Goal: Transaction & Acquisition: Book appointment/travel/reservation

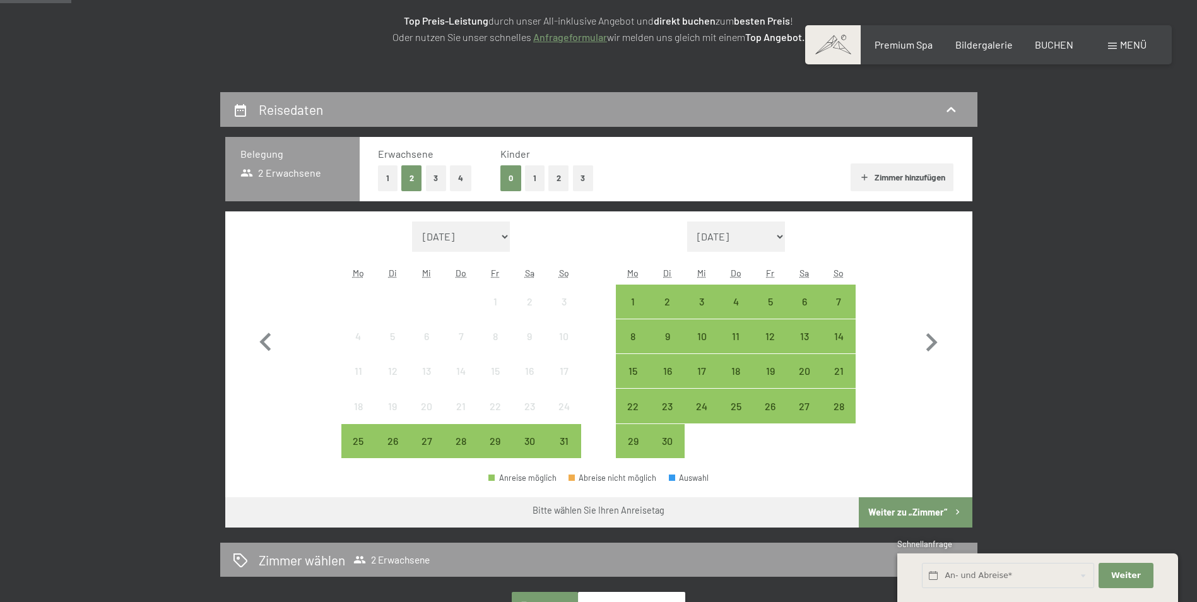
scroll to position [189, 0]
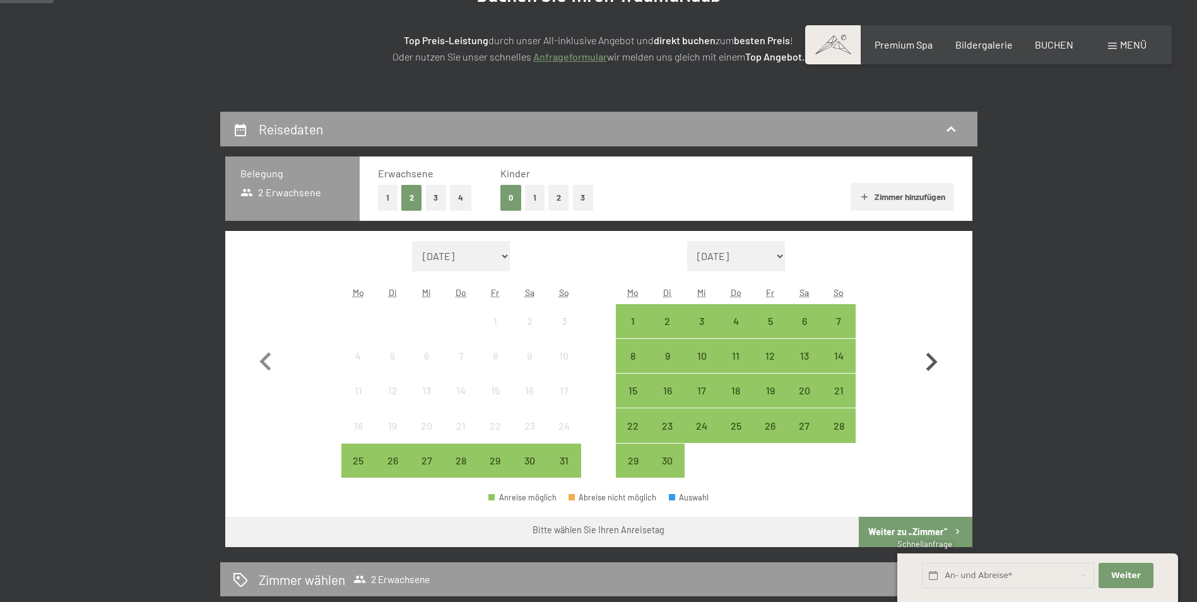
click at [935, 363] on icon "button" at bounding box center [931, 362] width 11 height 18
select select "[DATE]"
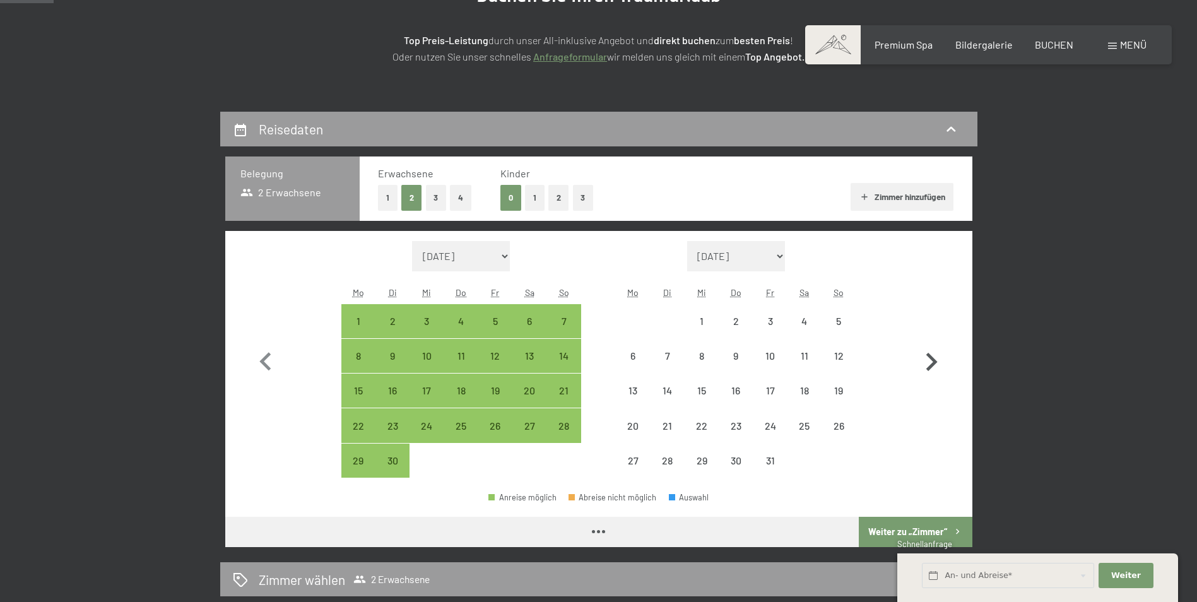
click at [935, 363] on icon "button" at bounding box center [931, 362] width 11 height 18
select select "[DATE]"
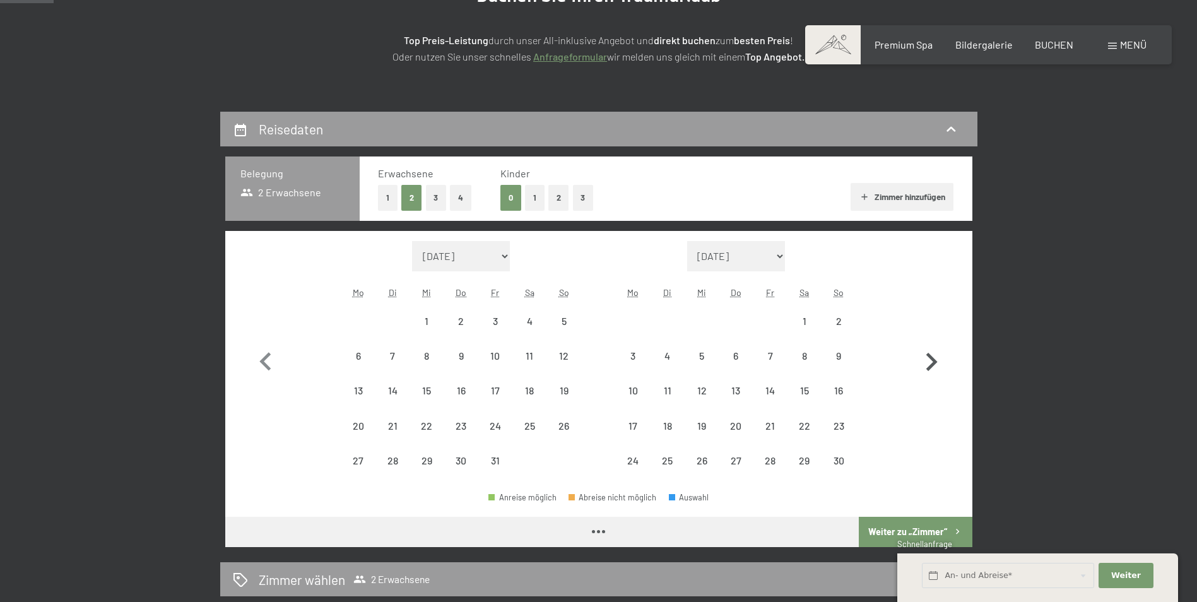
click at [935, 363] on icon "button" at bounding box center [931, 362] width 11 height 18
select select "[DATE]"
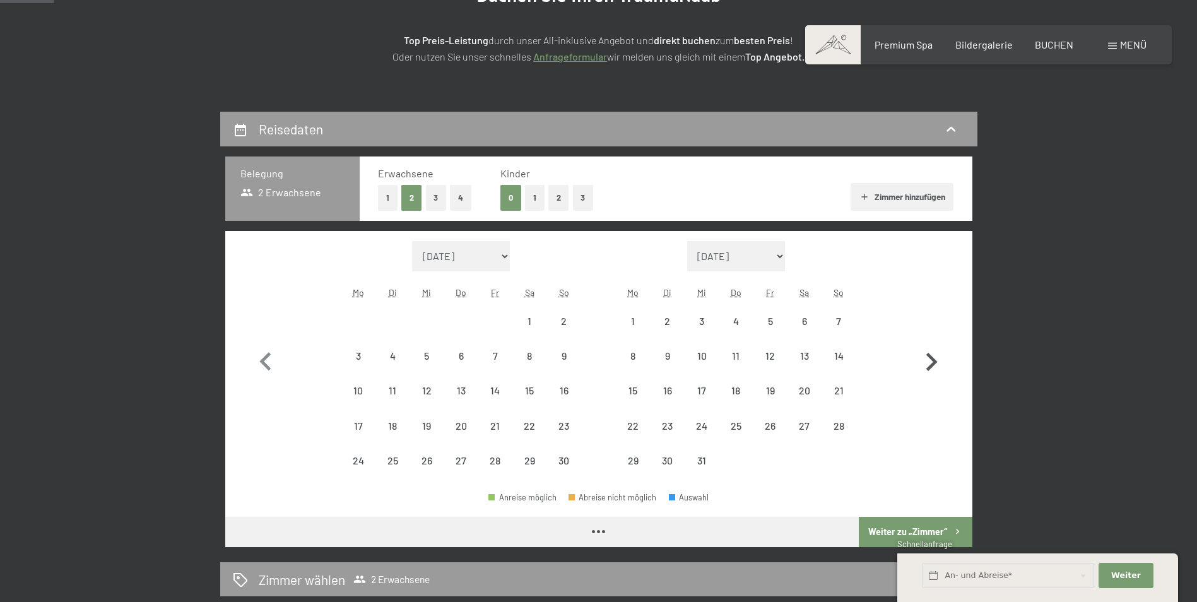
click at [935, 363] on icon "button" at bounding box center [931, 362] width 11 height 18
select select "[DATE]"
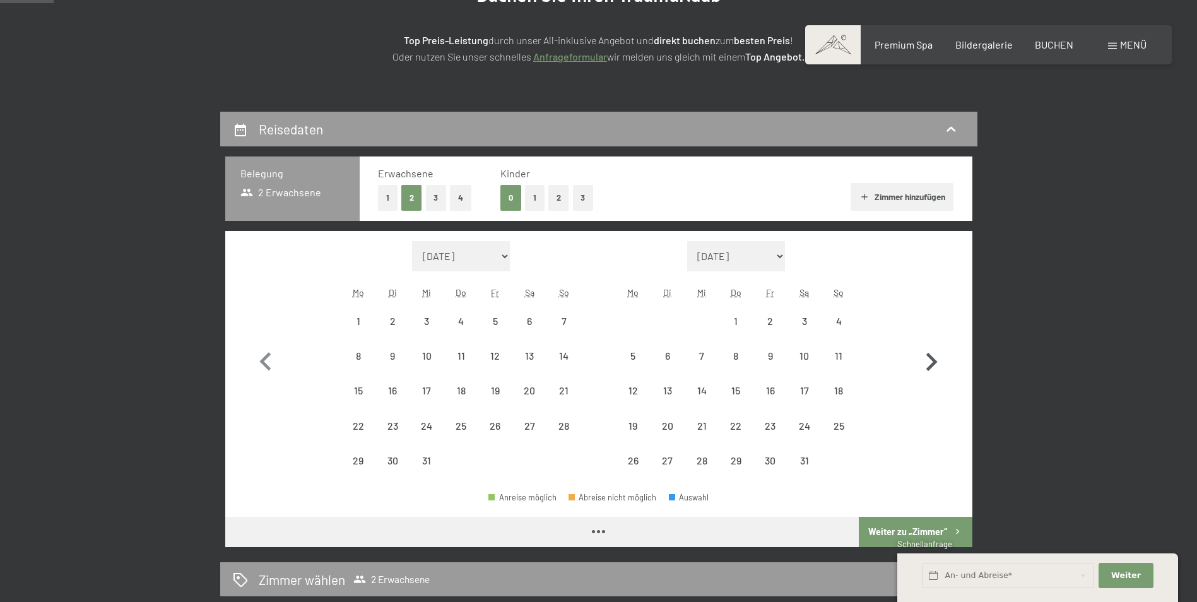
click at [935, 363] on icon "button" at bounding box center [931, 362] width 11 height 18
select select "[DATE]"
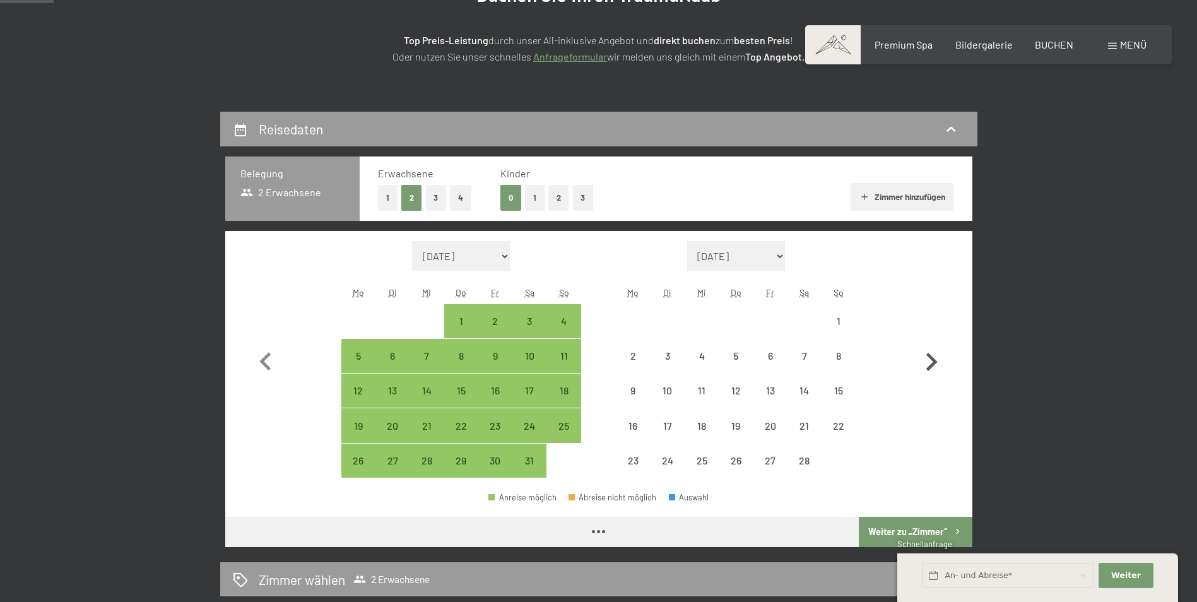
select select "[DATE]"
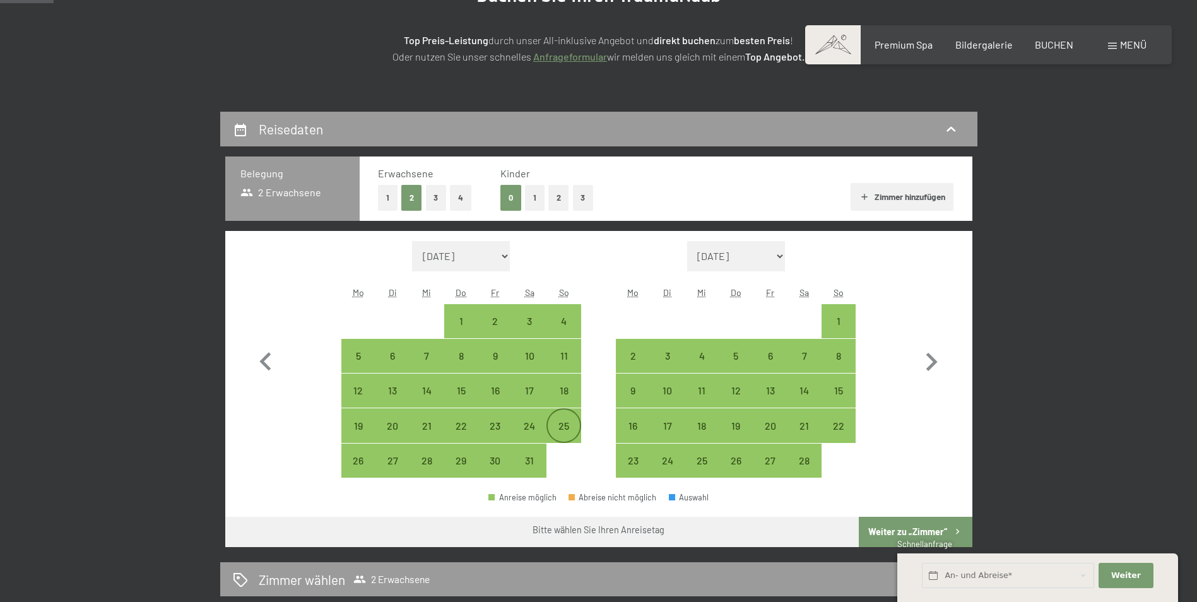
click at [565, 433] on div "25" at bounding box center [564, 437] width 32 height 32
select select "[DATE]"
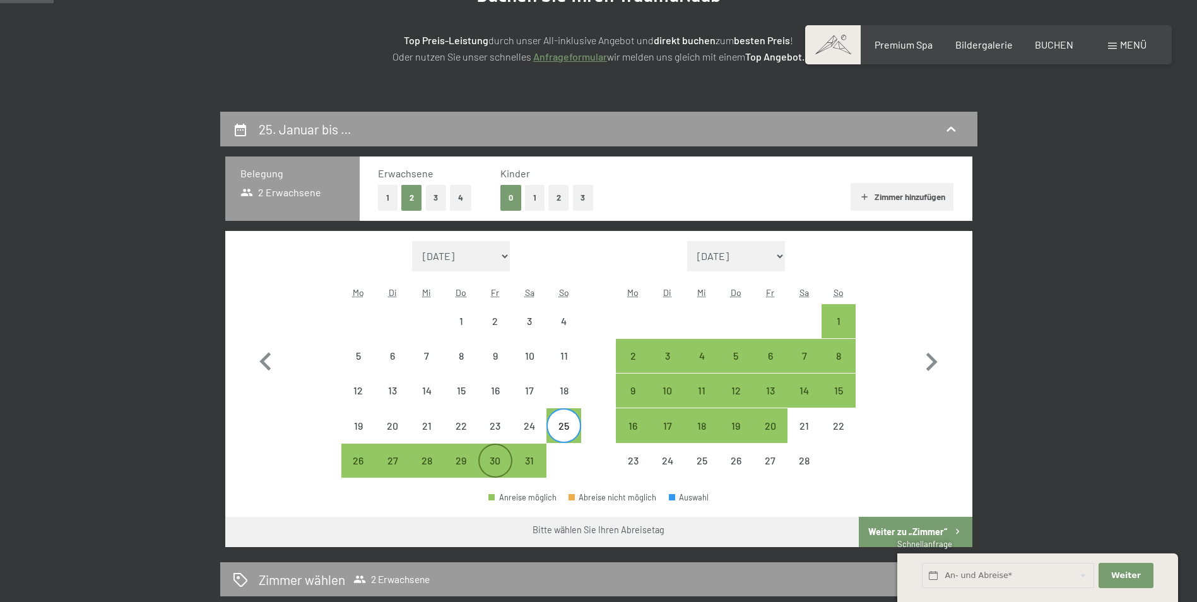
click at [490, 464] on div "30" at bounding box center [495, 471] width 32 height 32
select select "[DATE]"
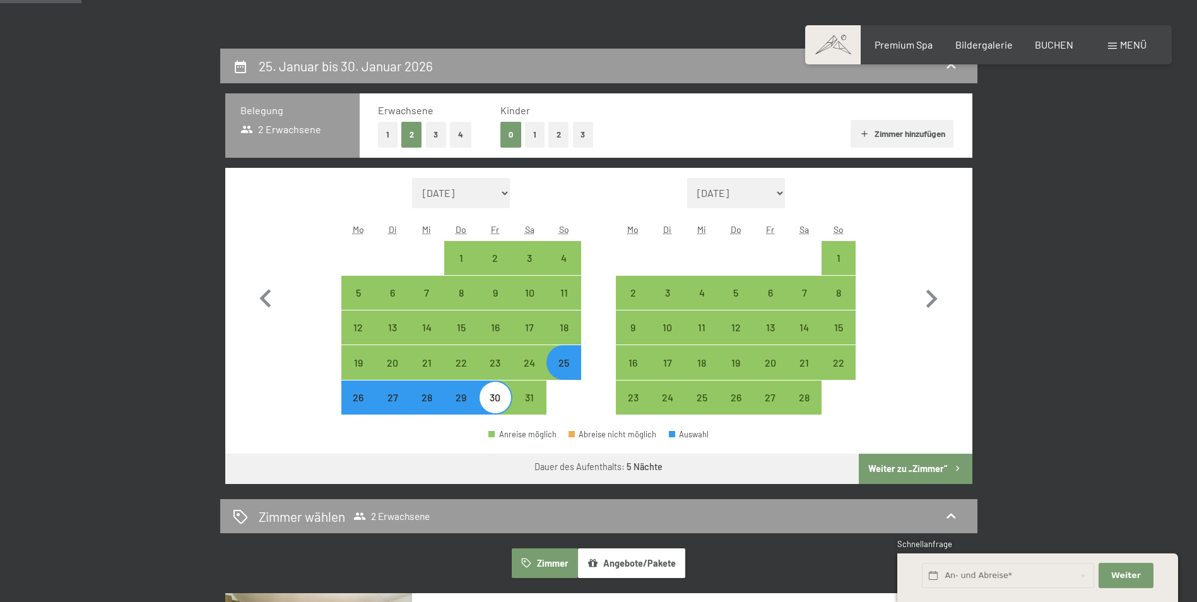
scroll to position [315, 0]
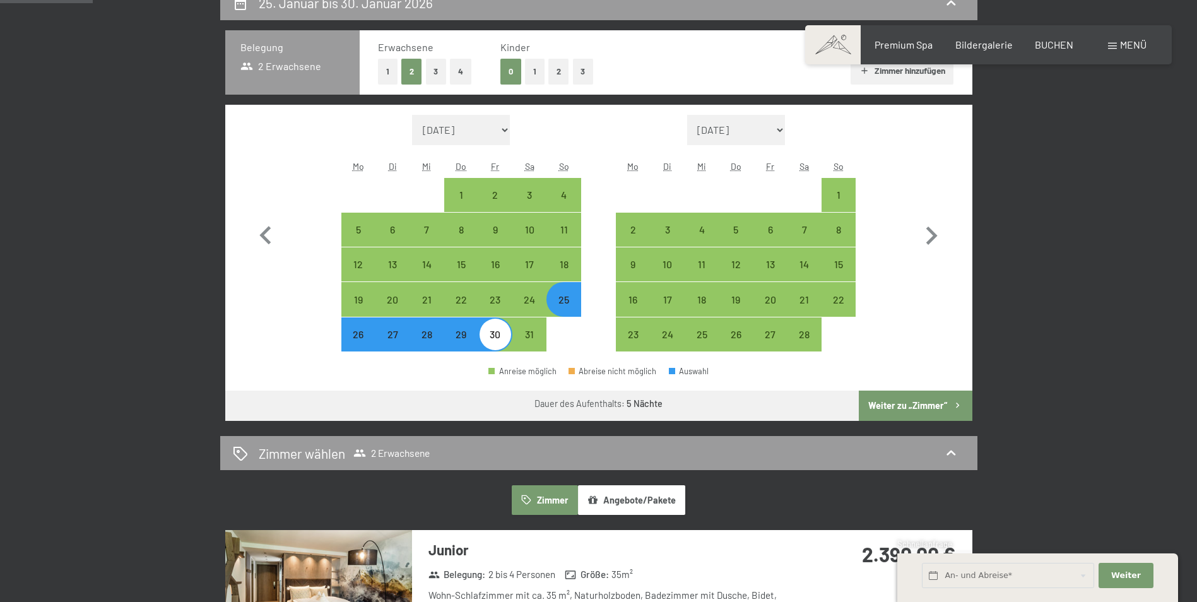
click at [919, 402] on button "Weiter zu „Zimmer“" at bounding box center [915, 405] width 113 height 30
select select "[DATE]"
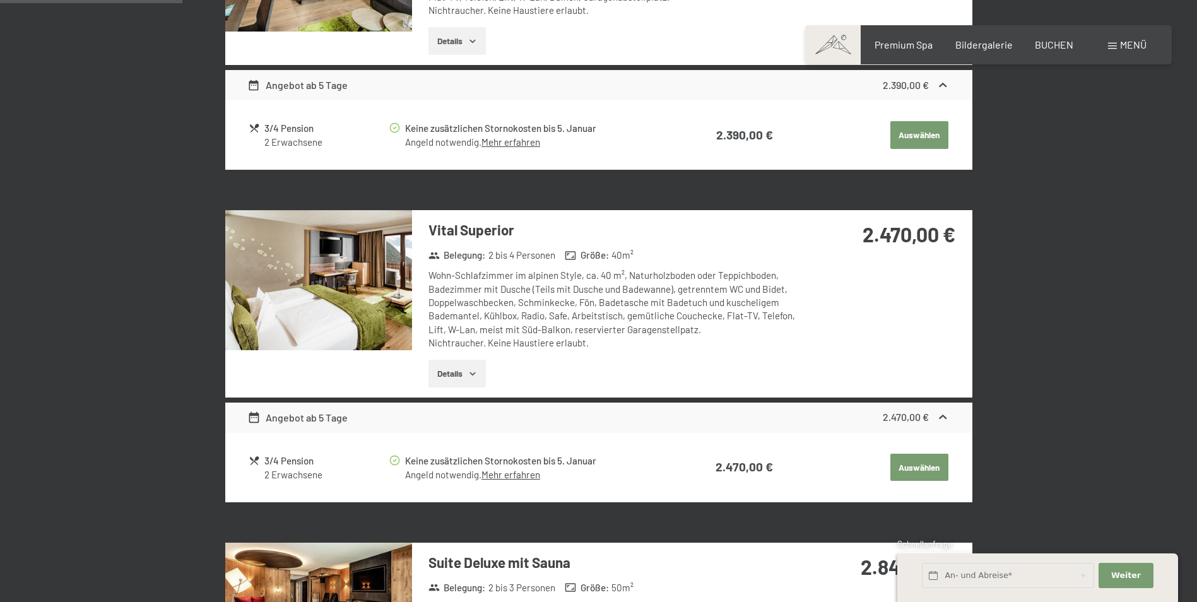
scroll to position [616, 0]
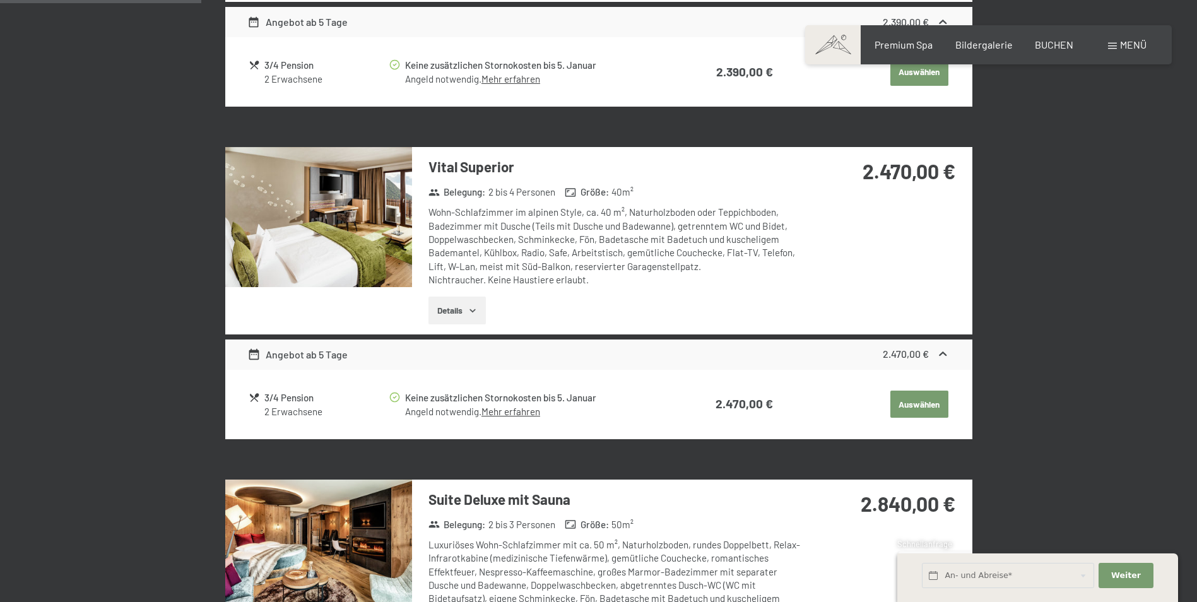
click at [922, 86] on button "Auswählen" at bounding box center [919, 72] width 58 height 28
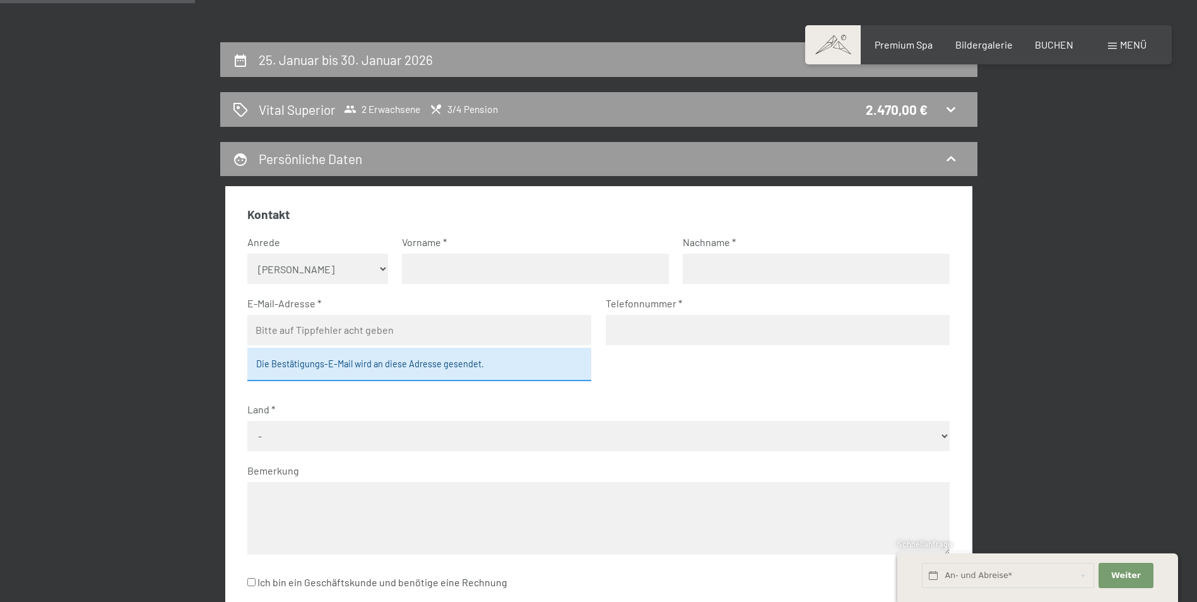
scroll to position [238, 0]
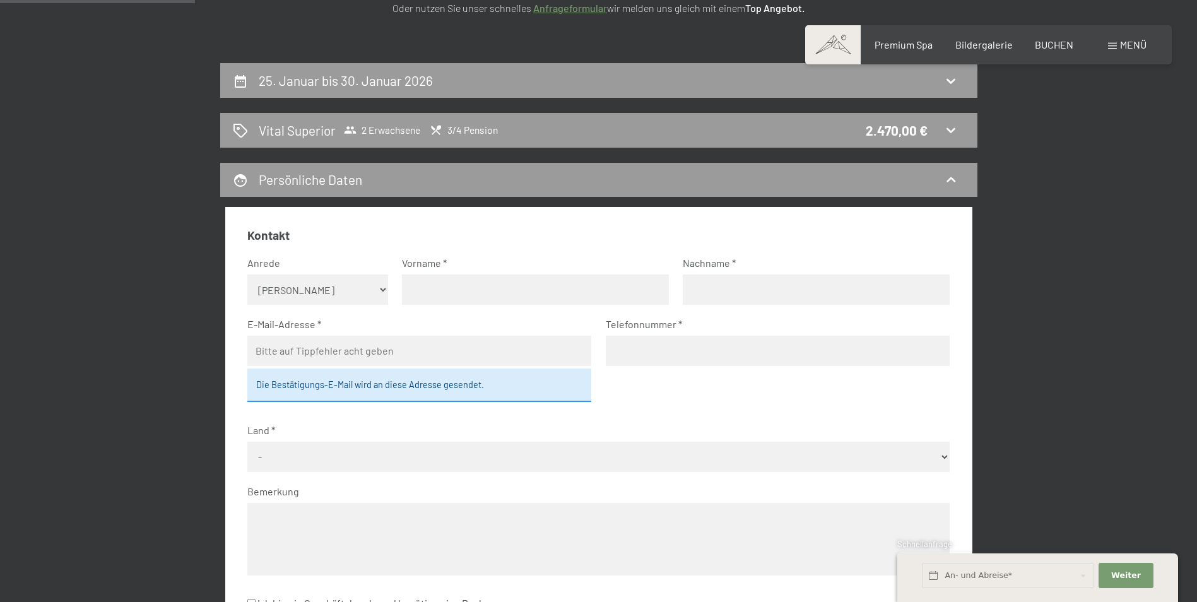
click at [380, 290] on select "Keine Angabe Frau [PERSON_NAME]" at bounding box center [317, 289] width 141 height 30
select select "m"
click at [247, 274] on select "Keine Angabe Frau [PERSON_NAME]" at bounding box center [317, 289] width 141 height 30
click at [451, 291] on input "text" at bounding box center [535, 289] width 267 height 30
type input "[PERSON_NAME]"
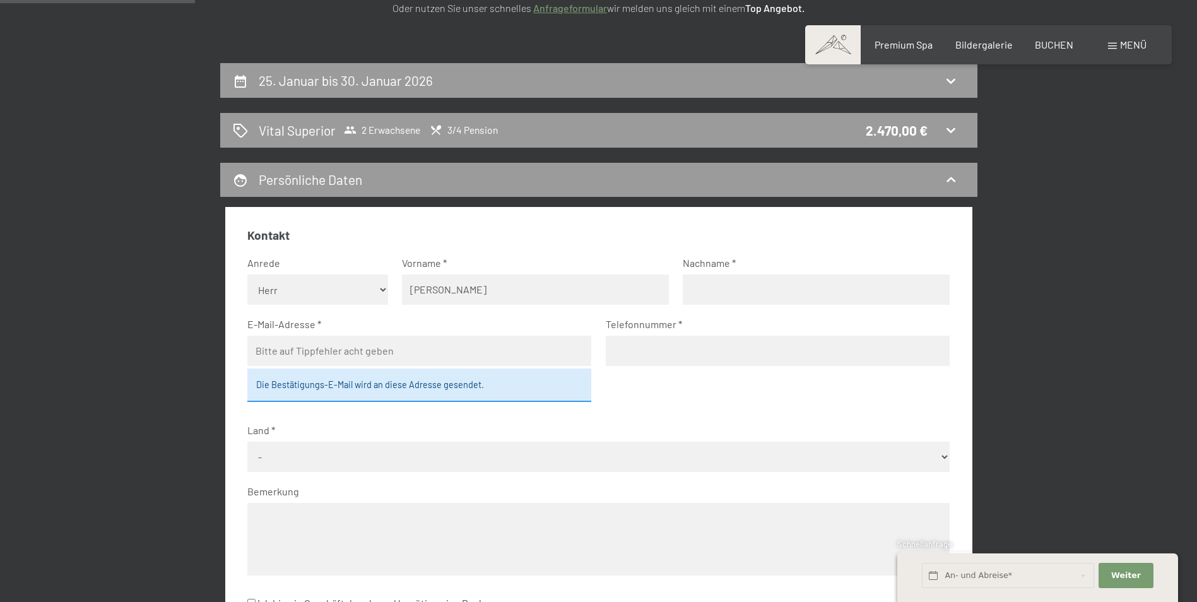
type input "VENOHR"
type input "[EMAIL_ADDRESS][PERSON_NAME][DOMAIN_NAME]"
type input "0491709369551"
select select "DEU"
type input "[PERSON_NAME]"
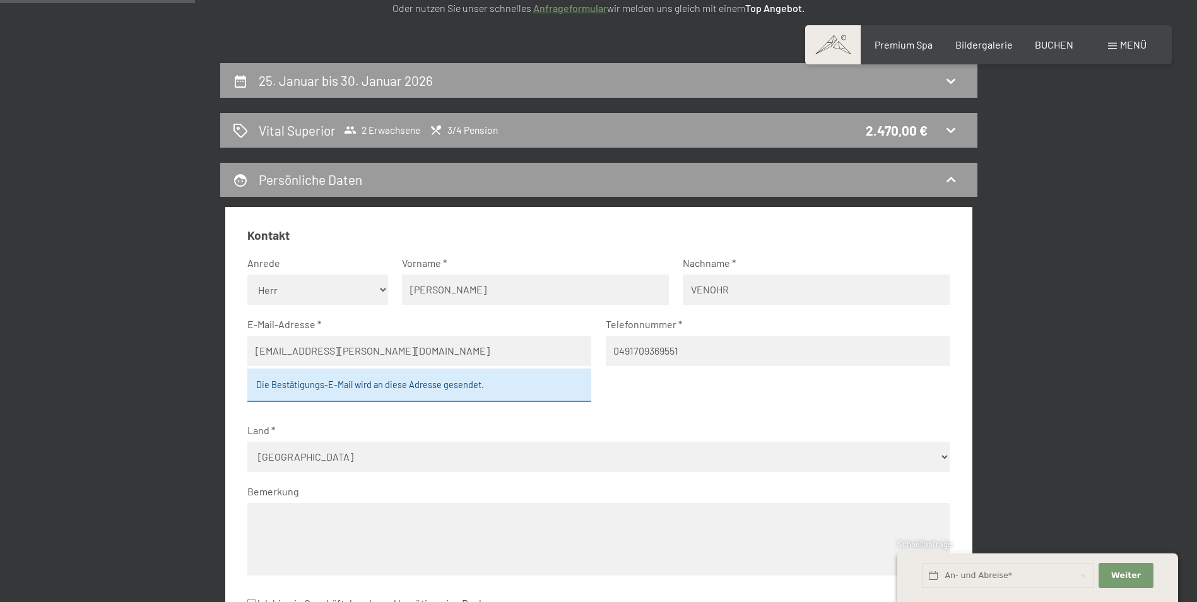
click at [388, 445] on select "- [GEOGRAPHIC_DATA] [GEOGRAPHIC_DATA] [GEOGRAPHIC_DATA] [GEOGRAPHIC_DATA] [GEOG…" at bounding box center [598, 457] width 702 height 30
click at [1050, 317] on div "25. Januar bis 30. Januar 2026 Vital Superior 2 Erwachsene 3/4 Pension 2.470,00…" at bounding box center [598, 484] width 956 height 843
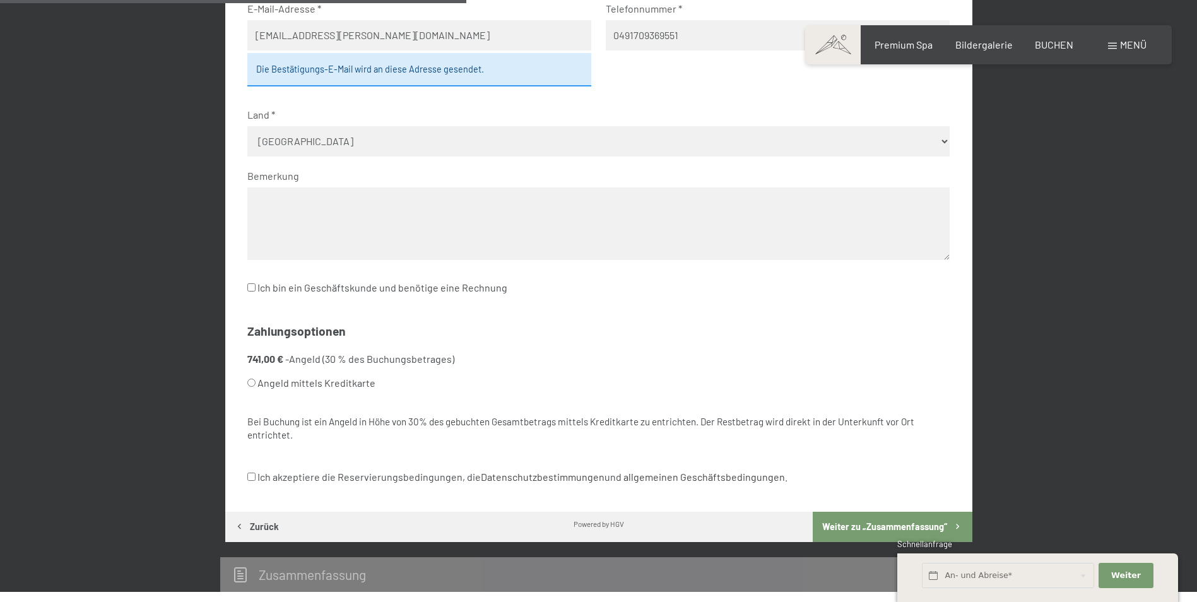
scroll to position [616, 0]
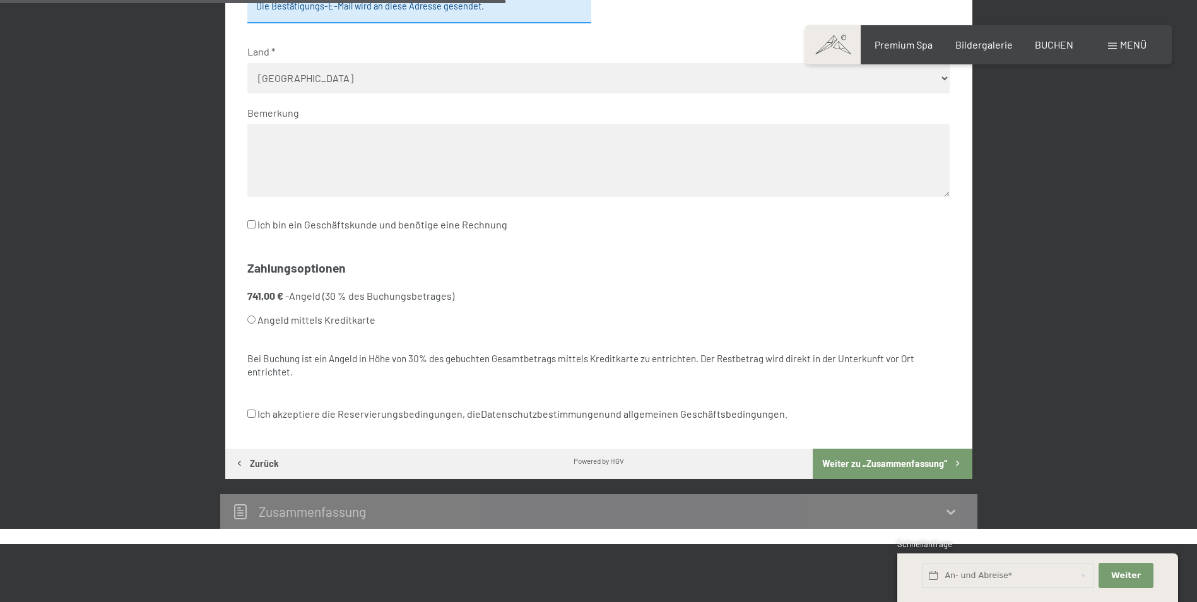
click at [251, 414] on input "Ich akzeptiere die Reservierungsbedingungen, die Datenschutzbestimmungen und al…" at bounding box center [251, 413] width 8 height 8
checkbox input "true"
click at [251, 318] on input "Angeld mittels Kreditkarte" at bounding box center [251, 319] width 8 height 8
radio input "true"
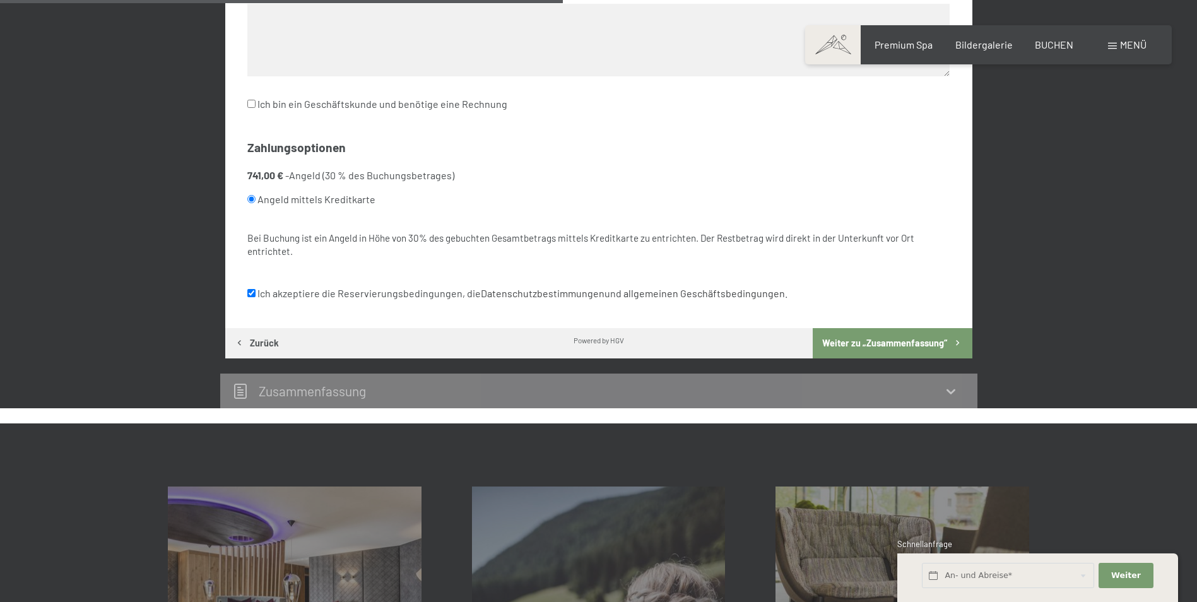
scroll to position [743, 0]
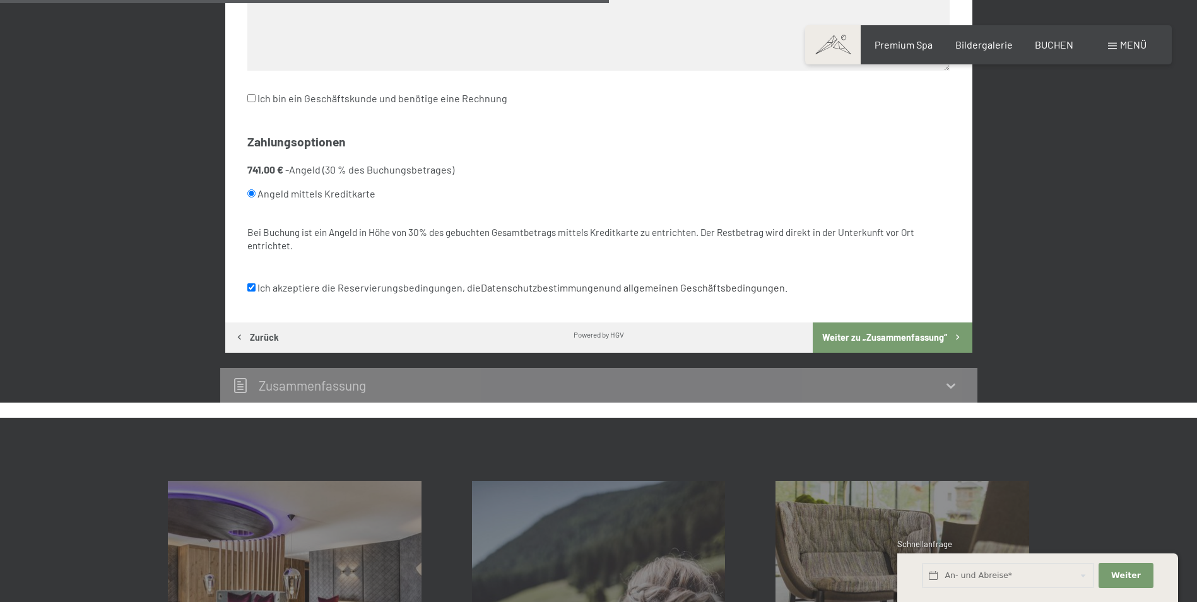
click at [856, 331] on button "Weiter zu „Zusammen­fassung“" at bounding box center [892, 337] width 159 height 30
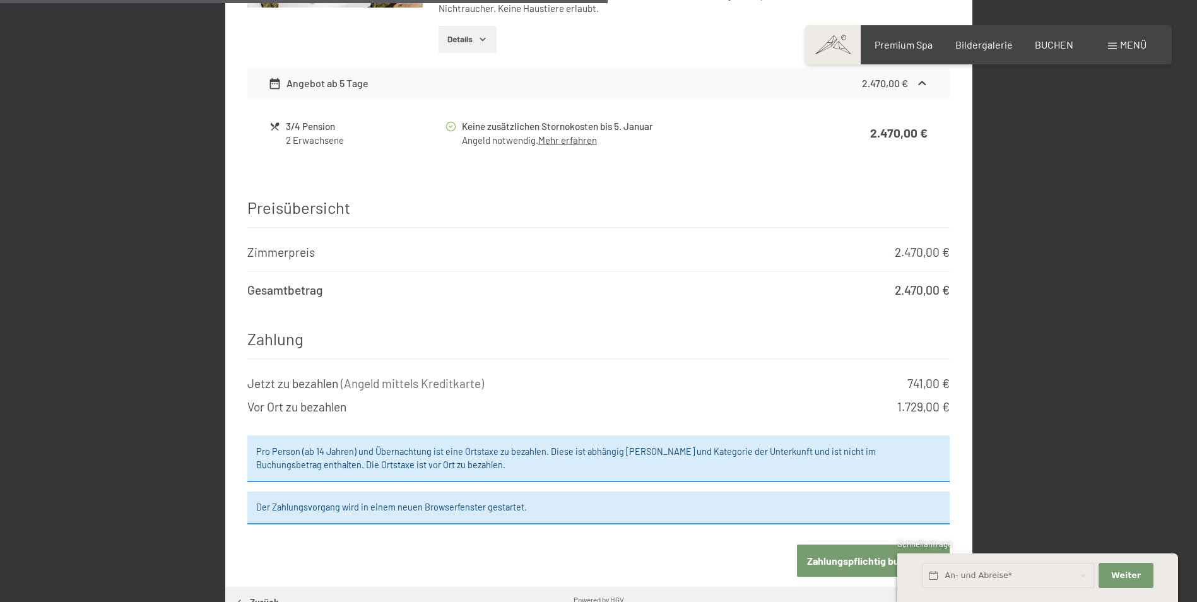
scroll to position [946, 0]
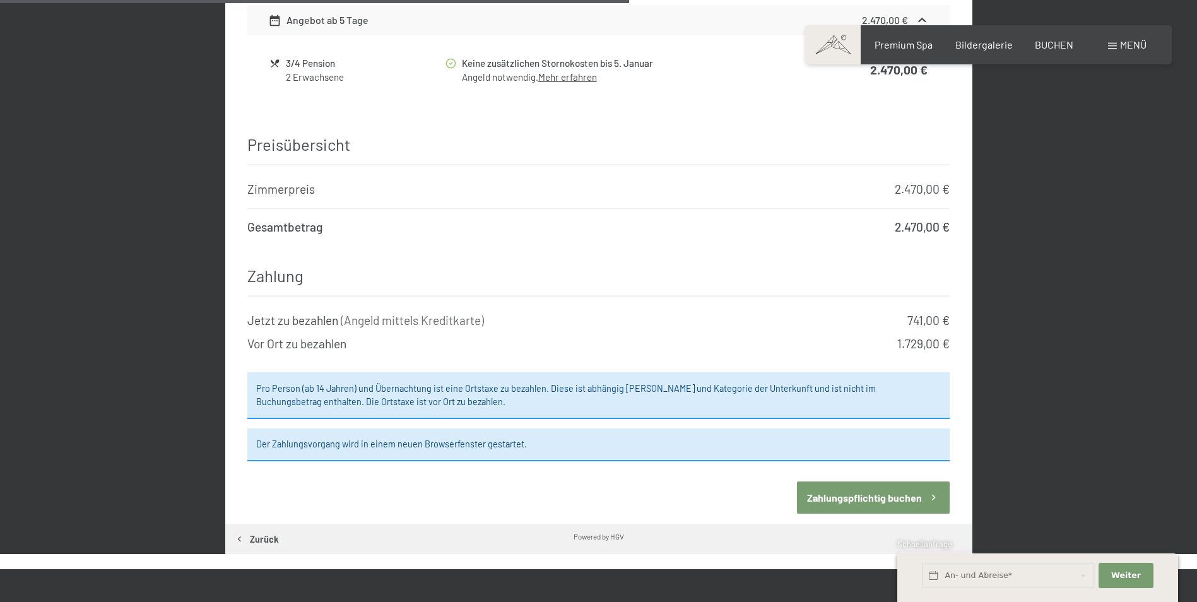
click at [890, 483] on button "Zahlungspflichtig buchen" at bounding box center [873, 497] width 153 height 32
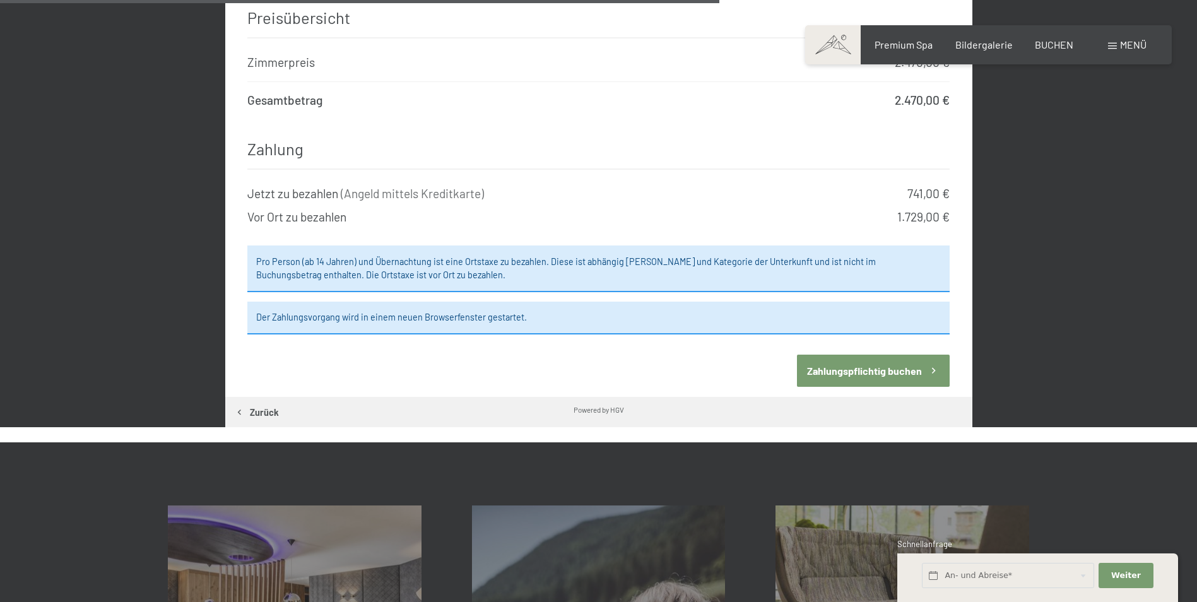
scroll to position [1072, 0]
click at [870, 355] on button "Zahlungspflichtig buchen" at bounding box center [873, 371] width 153 height 32
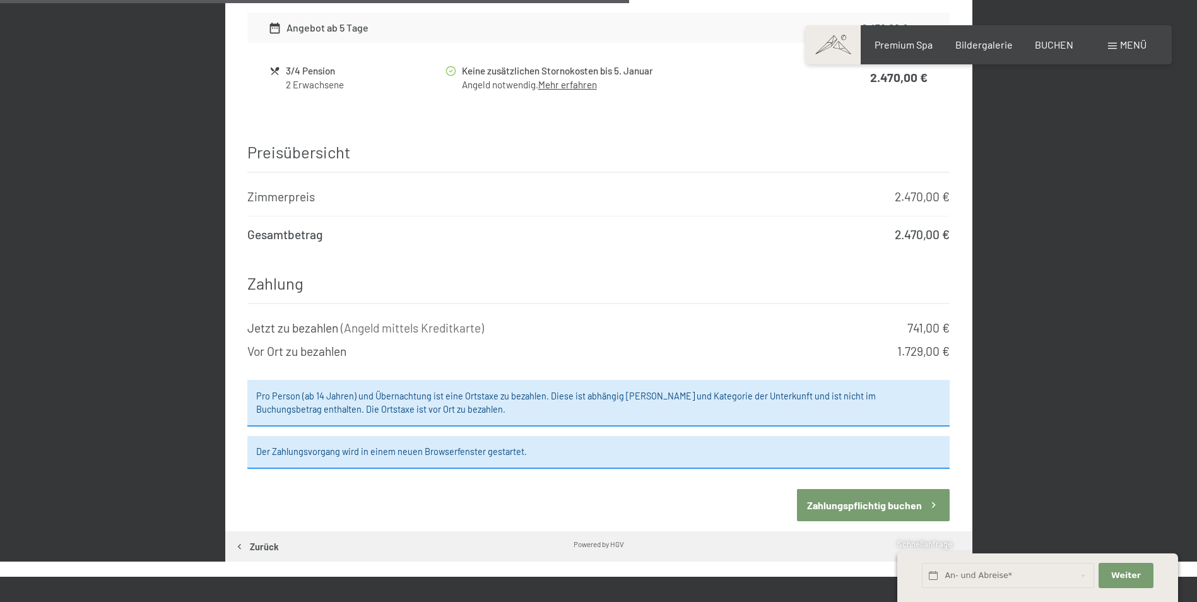
scroll to position [946, 0]
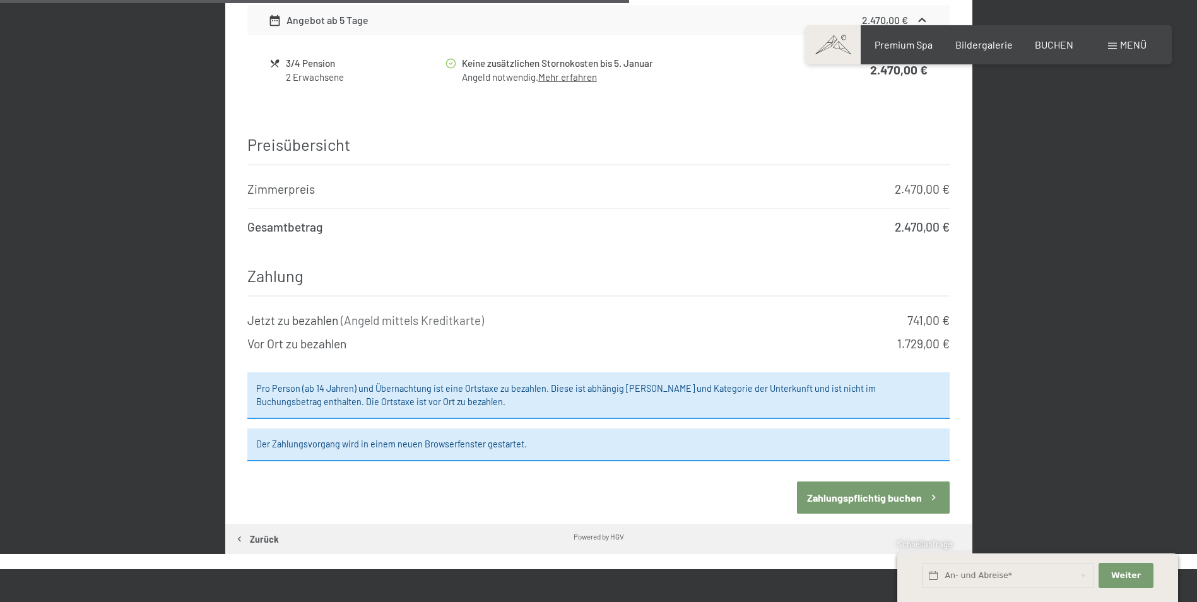
click at [324, 336] on div "Vor Ort zu bezahlen" at bounding box center [296, 344] width 99 height 17
click at [315, 312] on div "Jetzt zu bezahlen ( Angeld mittels Kreditkarte )" at bounding box center [365, 320] width 237 height 17
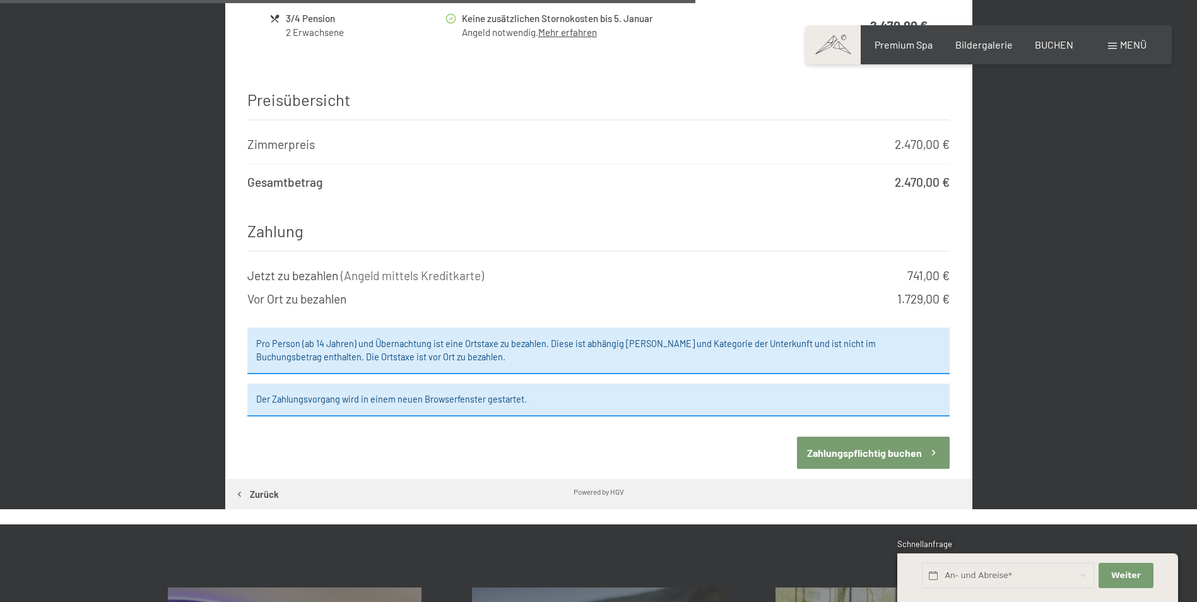
scroll to position [1072, 0]
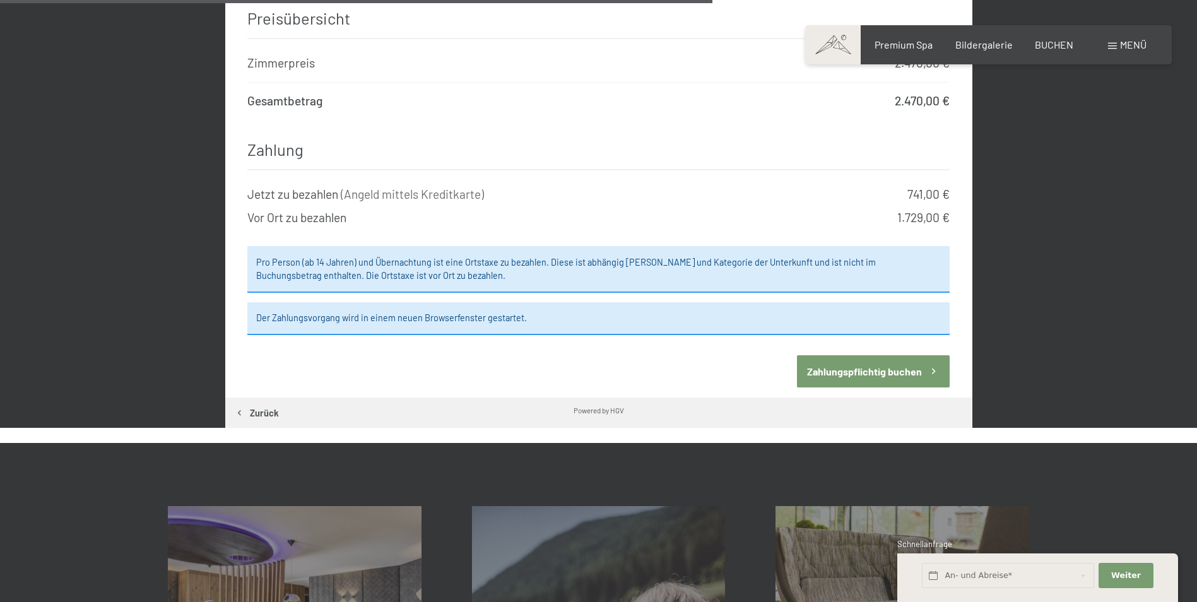
click at [832, 357] on button "Zahlungspflichtig buchen" at bounding box center [873, 371] width 153 height 32
click at [424, 187] on span "( Angeld mittels Kreditkarte )" at bounding box center [412, 194] width 143 height 15
click at [321, 186] on div "Jetzt zu bezahlen ( Angeld mittels Kreditkarte )" at bounding box center [365, 194] width 237 height 17
click at [909, 186] on div "741,00 €" at bounding box center [928, 194] width 42 height 17
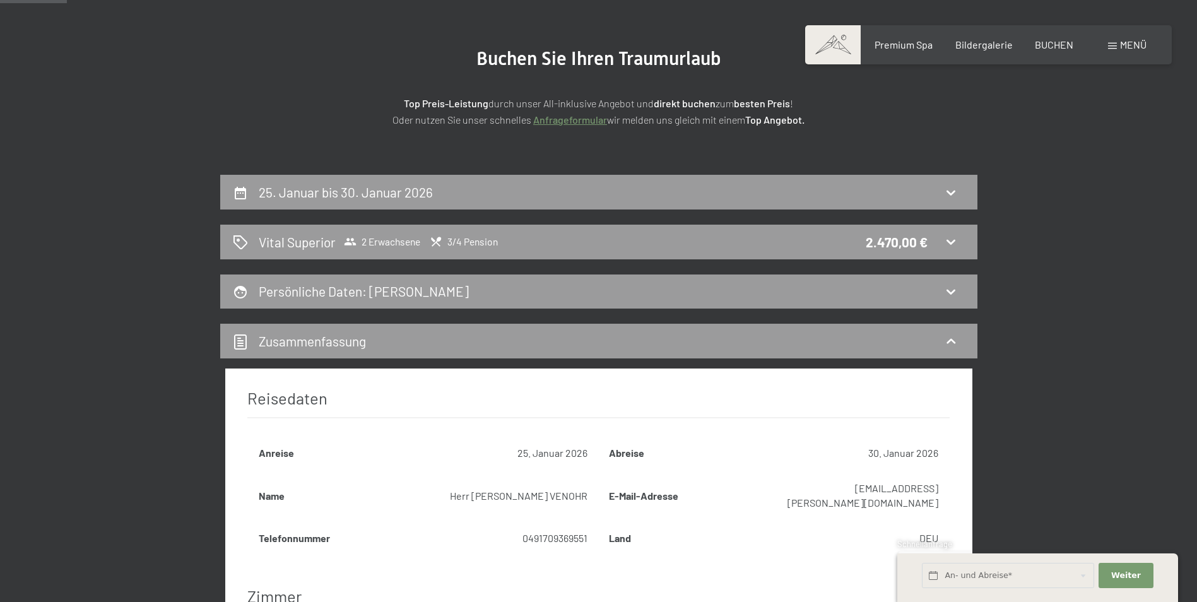
scroll to position [0, 0]
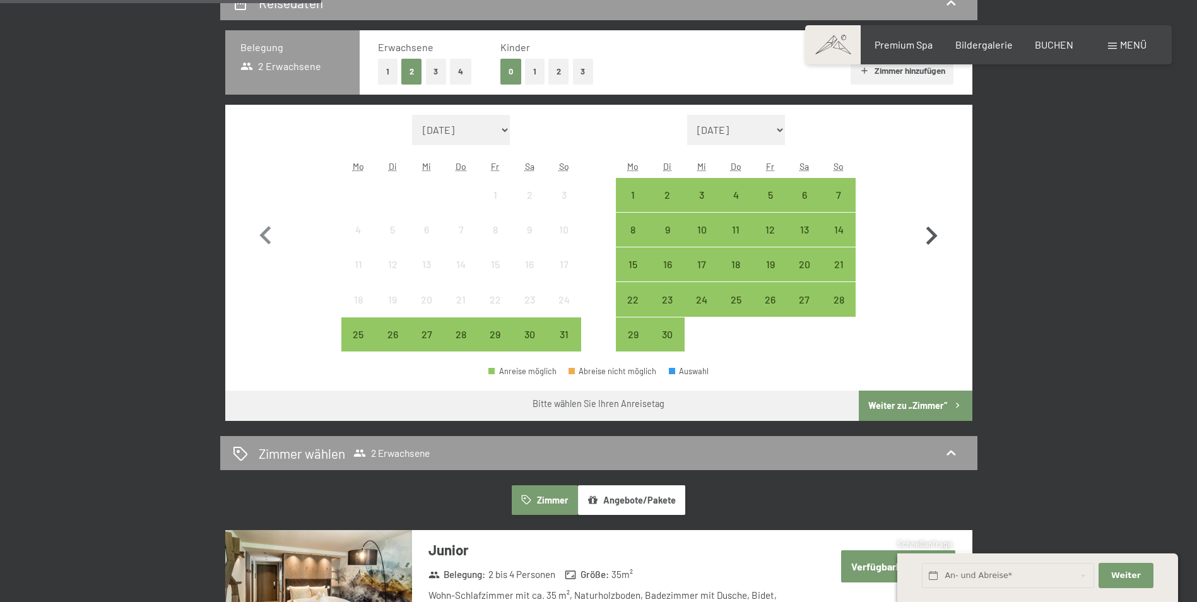
click at [930, 233] on icon "button" at bounding box center [931, 236] width 37 height 37
select select "[DATE]"
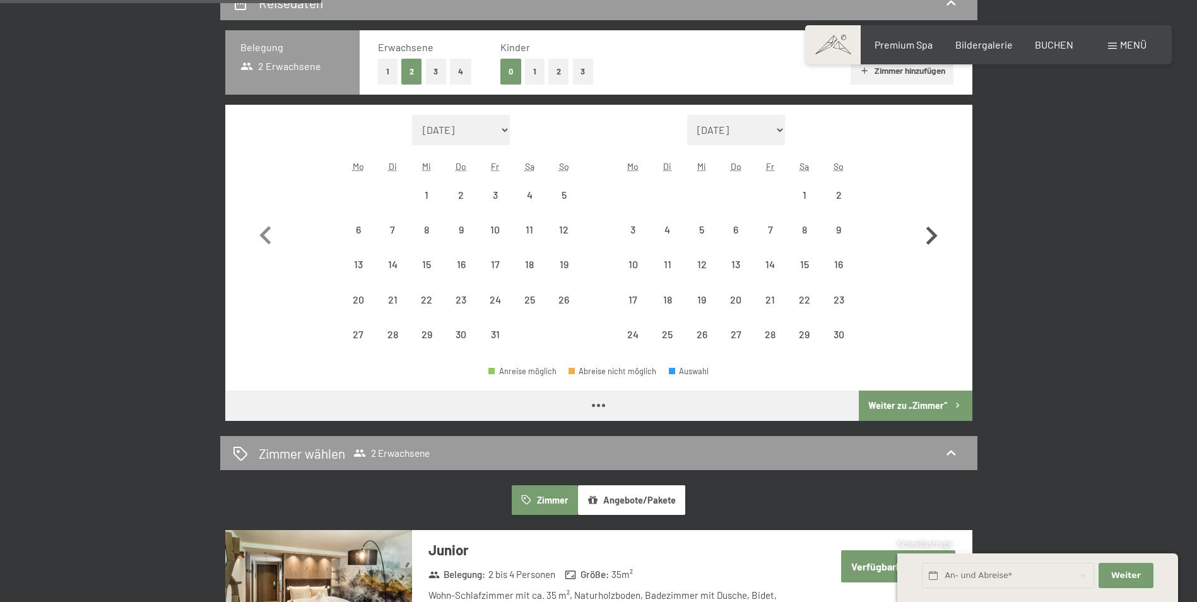
click at [930, 233] on icon "button" at bounding box center [931, 236] width 37 height 37
select select "[DATE]"
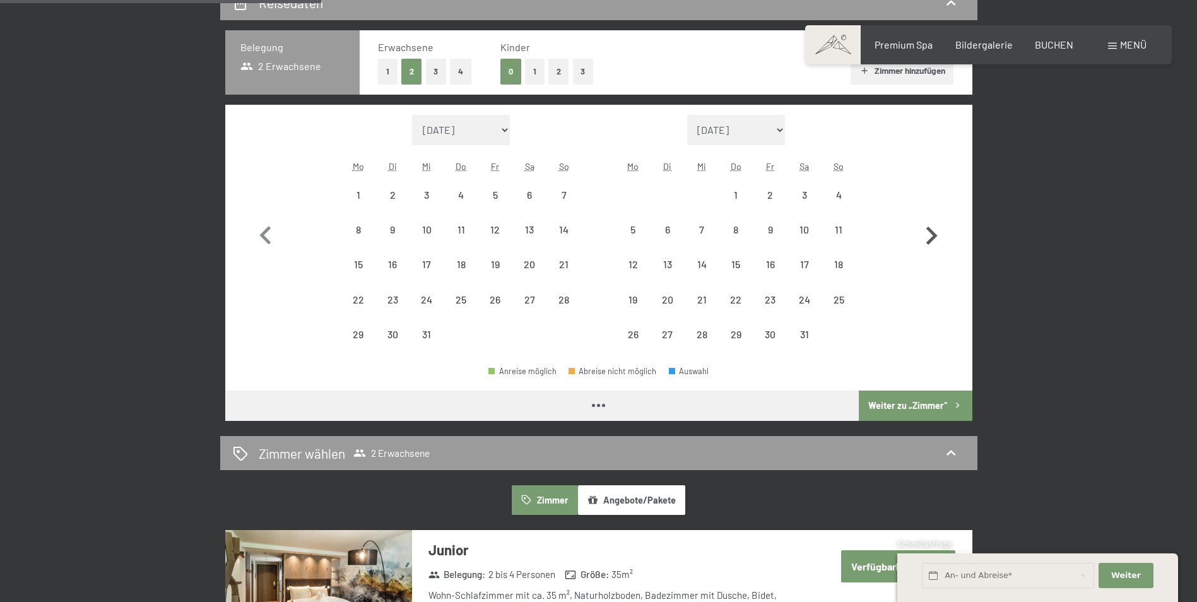
select select "[DATE]"
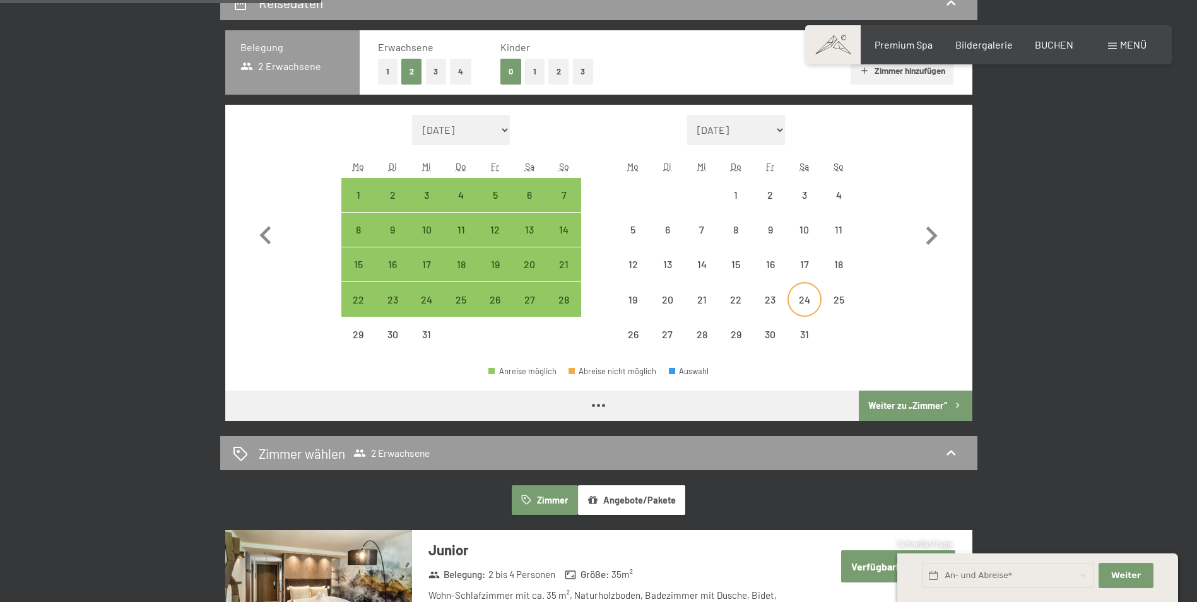
select select "[DATE]"
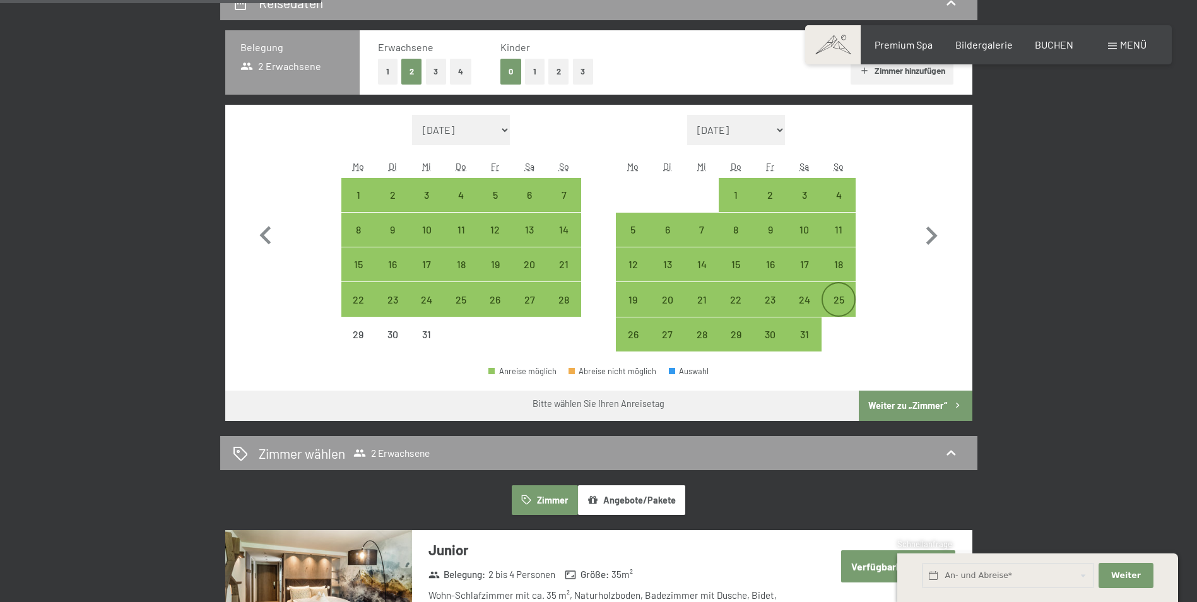
click at [841, 303] on div "25" at bounding box center [839, 311] width 32 height 32
select select "[DATE]"
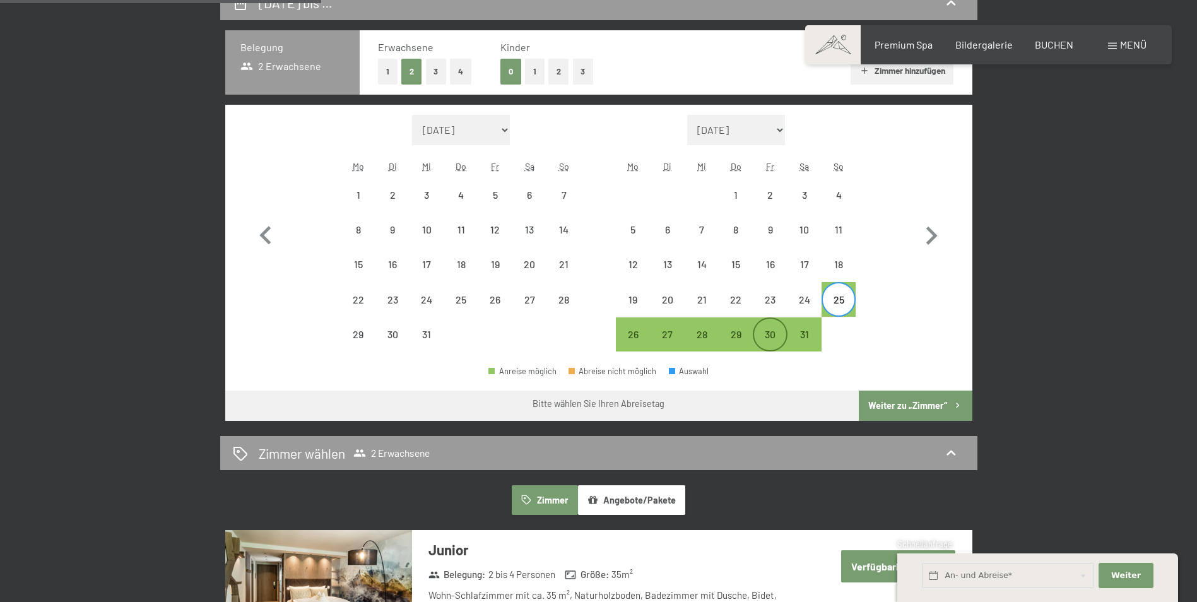
click at [769, 333] on div "30" at bounding box center [770, 345] width 32 height 32
select select "[DATE]"
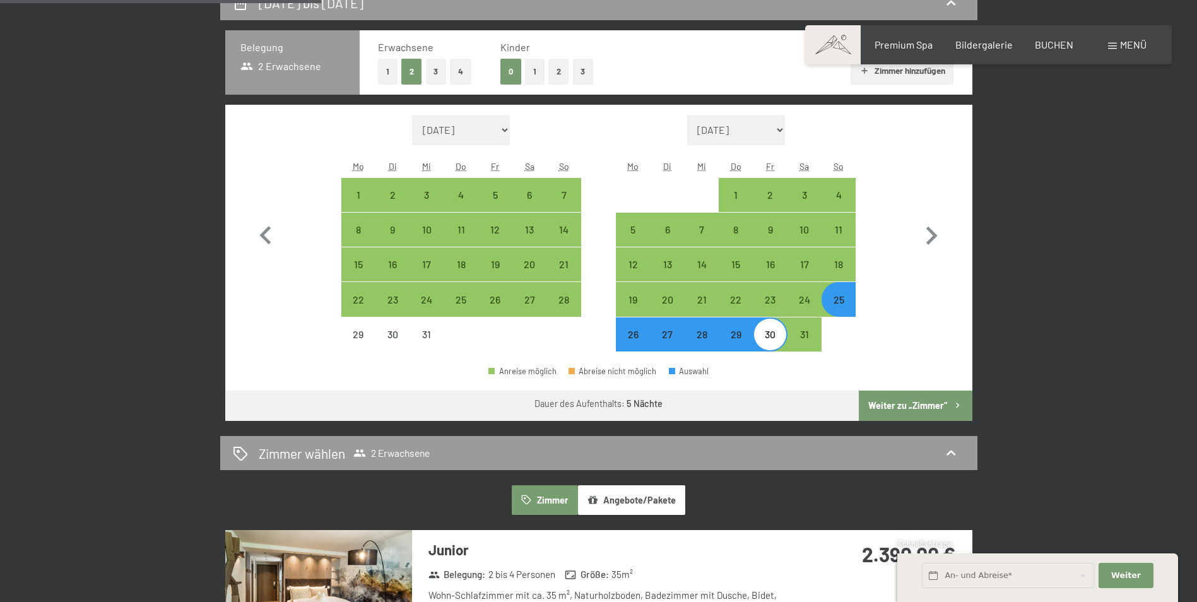
click at [917, 406] on button "Weiter zu „Zimmer“" at bounding box center [915, 405] width 113 height 30
select select "[DATE]"
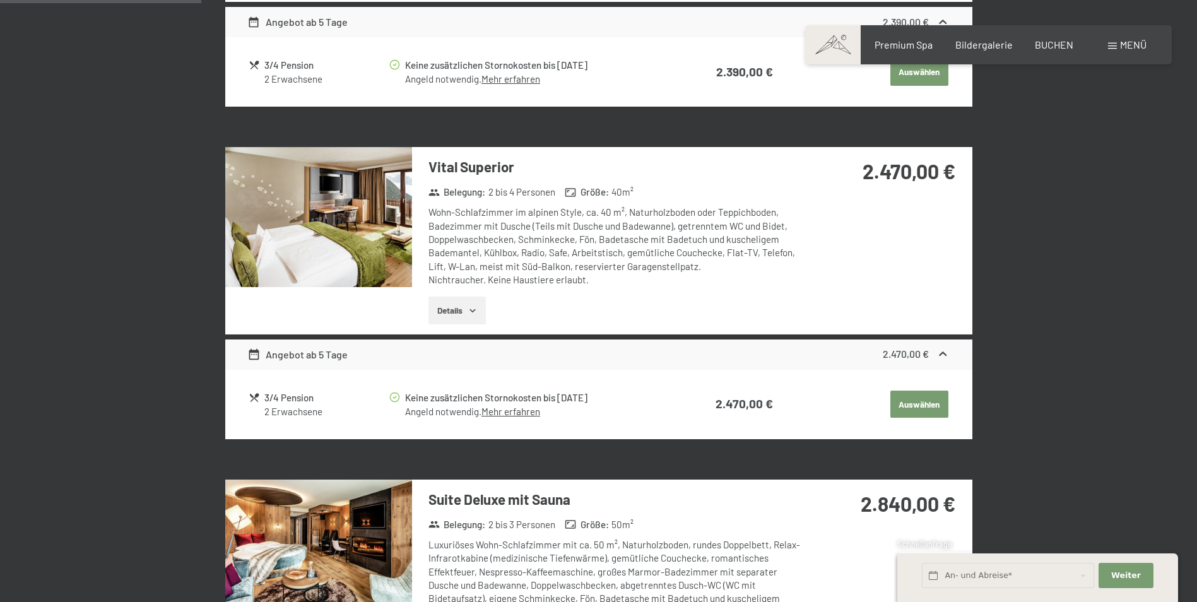
click at [922, 86] on button "Auswählen" at bounding box center [919, 72] width 58 height 28
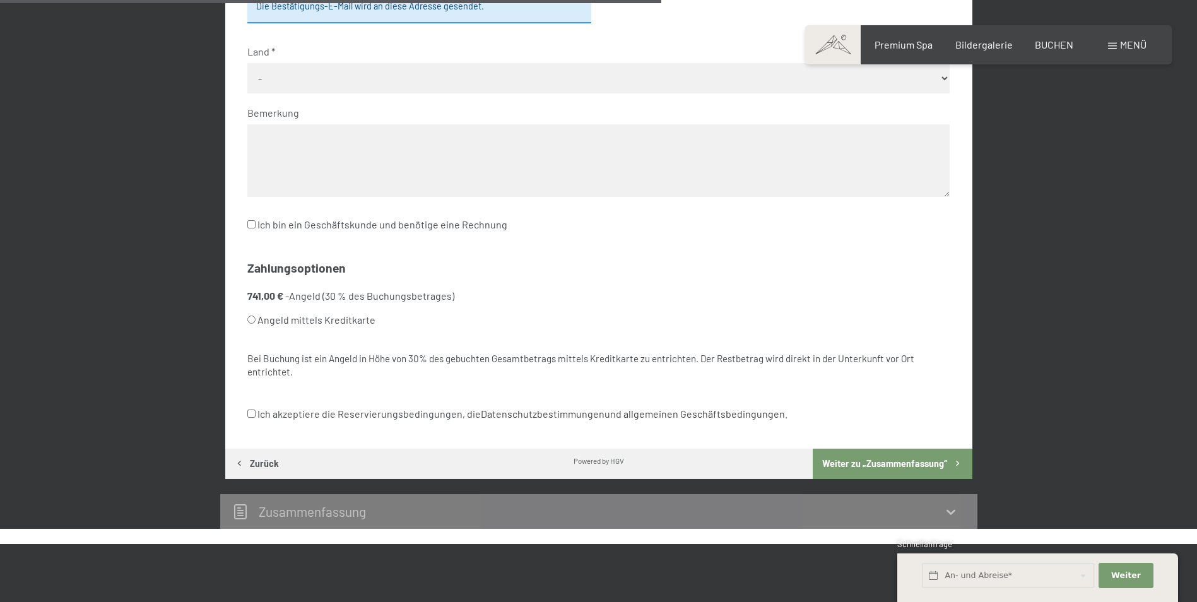
scroll to position [301, 0]
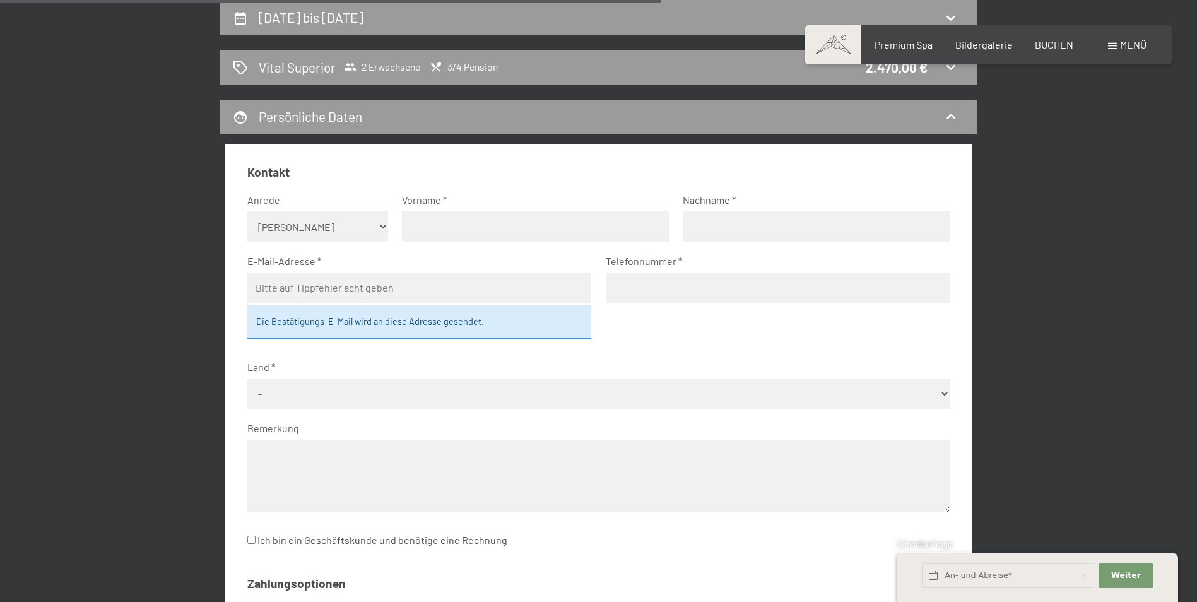
click at [382, 221] on select "Keine Angabe Frau [PERSON_NAME]" at bounding box center [317, 226] width 141 height 30
select select "m"
click at [247, 211] on select "Keine Angabe Frau [PERSON_NAME]" at bounding box center [317, 226] width 141 height 30
click at [413, 223] on input "text" at bounding box center [535, 226] width 267 height 30
type input "[PERSON_NAME]"
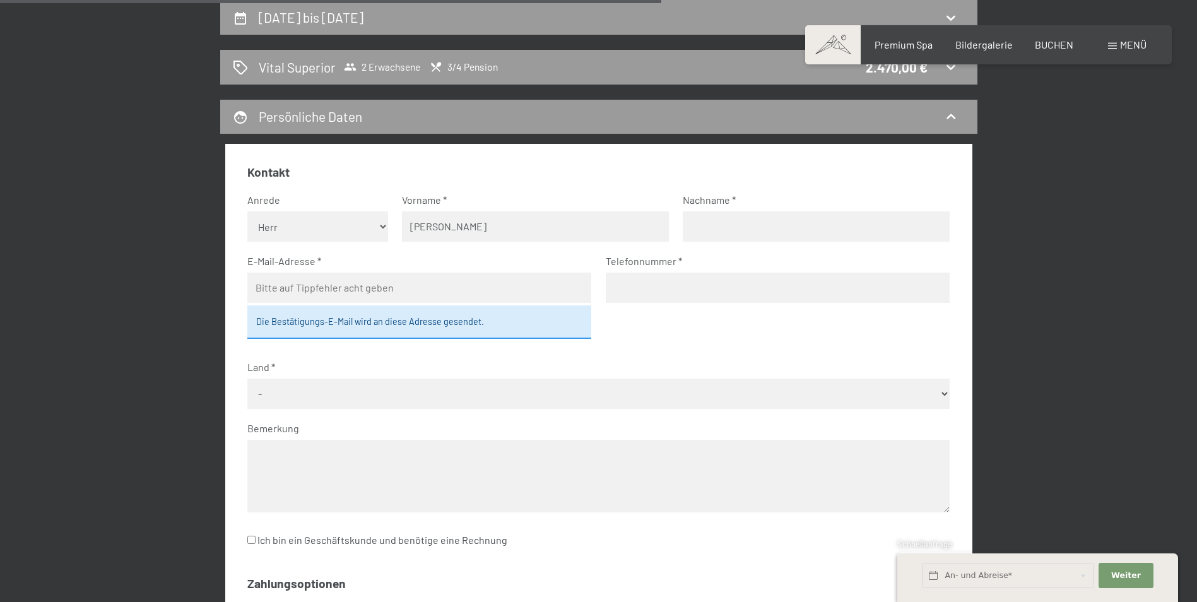
type input "VENOHR"
type input "[EMAIL_ADDRESS][PERSON_NAME][DOMAIN_NAME]"
type input "0491709369551"
select select "DEU"
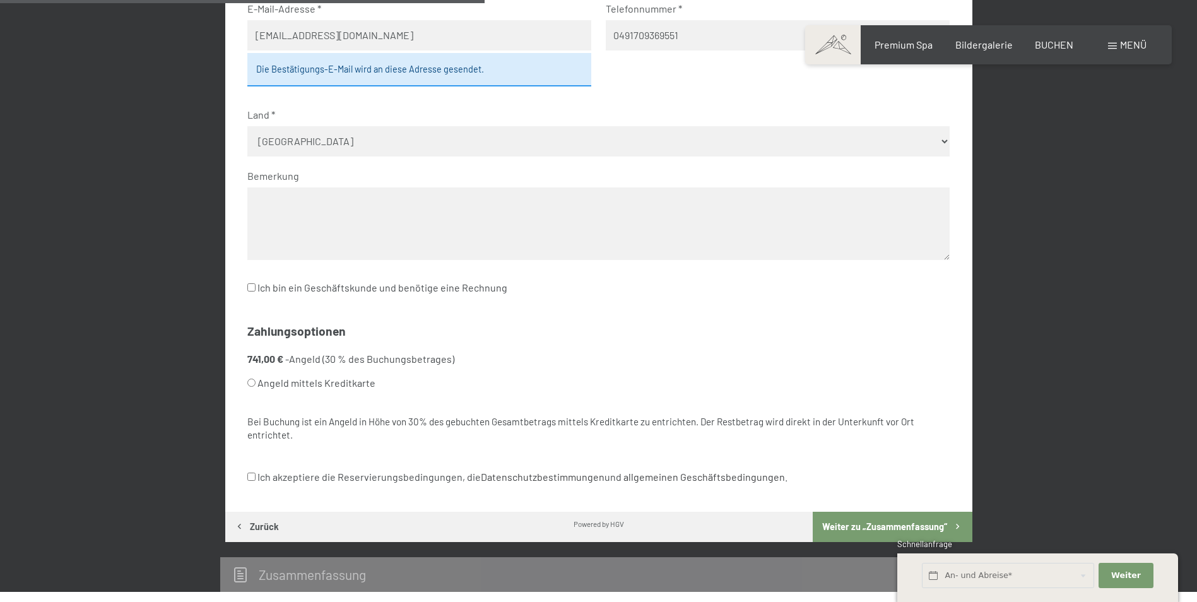
scroll to position [616, 0]
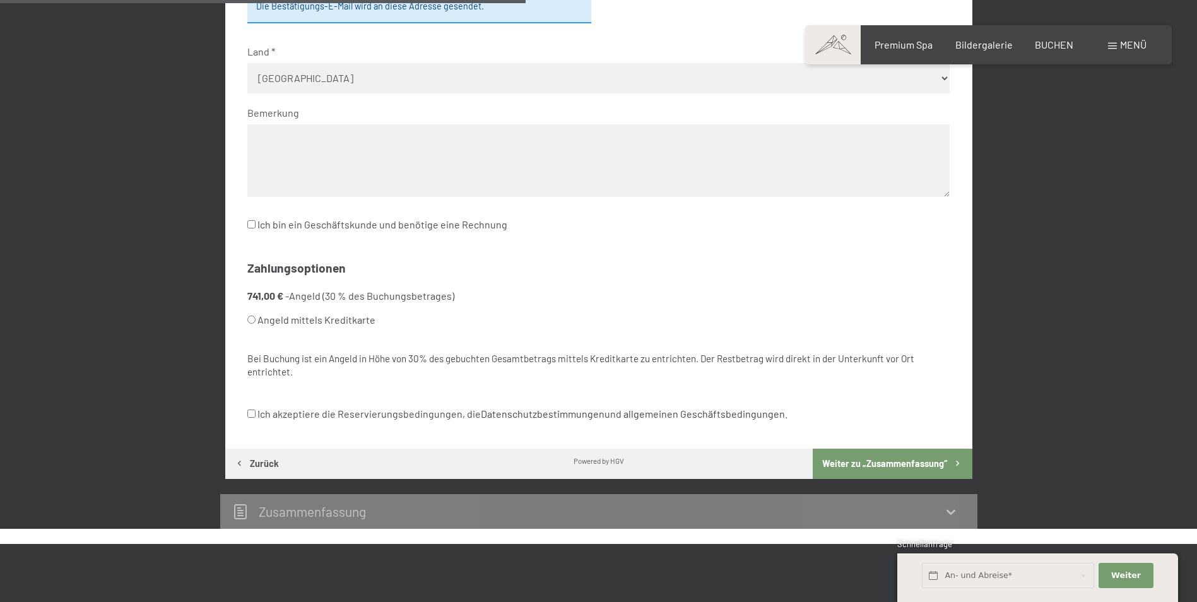
click at [247, 411] on div "Kontakt Anrede Keine Angabe Frau Herr Vorname OLIVER Nachname VENOHR E-Mail-Adr…" at bounding box center [598, 138] width 747 height 620
click at [250, 409] on input "Ich akzeptiere die Reservierungsbedingungen, die Datenschutzbestimmungen und al…" at bounding box center [251, 413] width 8 height 8
checkbox input "true"
click at [919, 461] on button "Weiter zu „Zusammen­fassung“" at bounding box center [892, 464] width 159 height 30
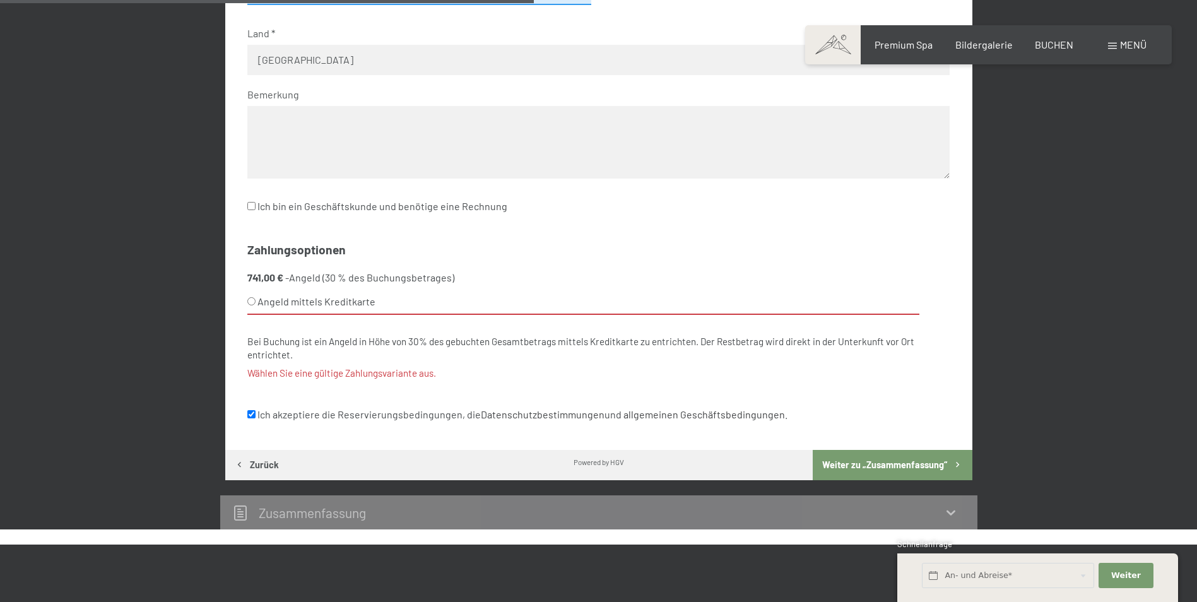
click at [255, 299] on input "Angeld mittels Kreditkarte" at bounding box center [251, 301] width 8 height 8
radio input "true"
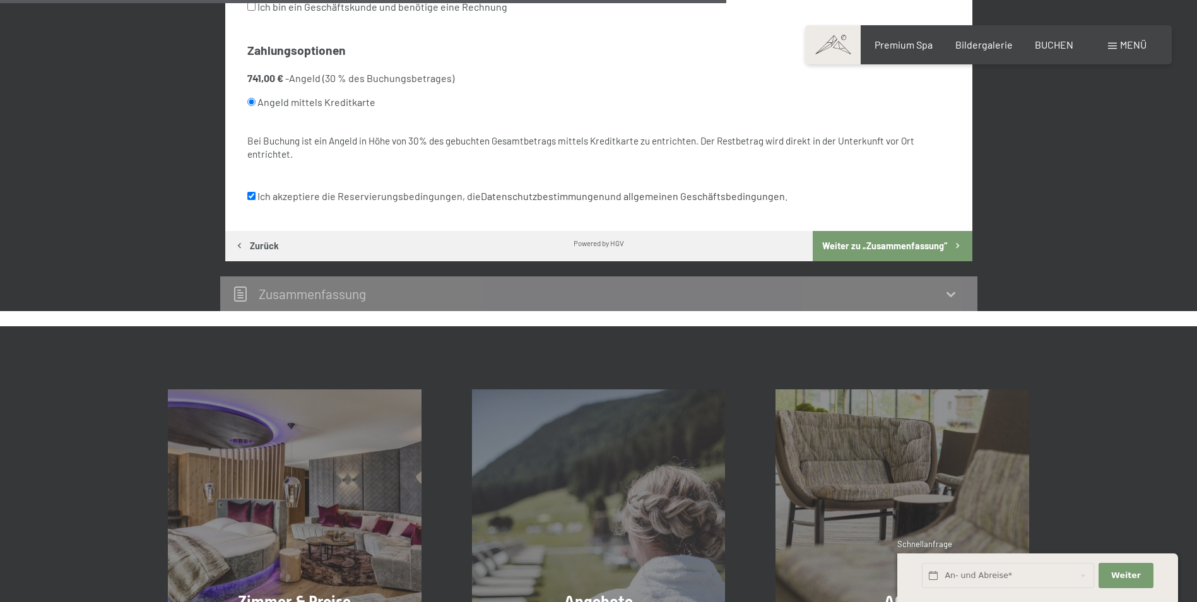
scroll to position [824, 0]
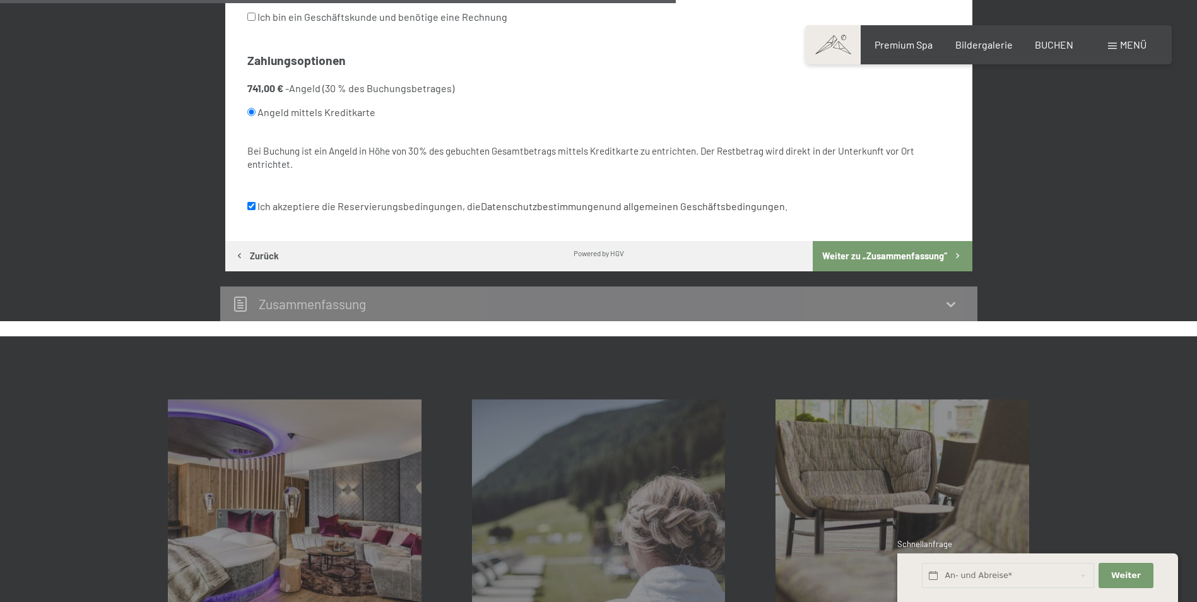
click at [904, 254] on button "Weiter zu „Zusammen­fassung“" at bounding box center [892, 256] width 159 height 30
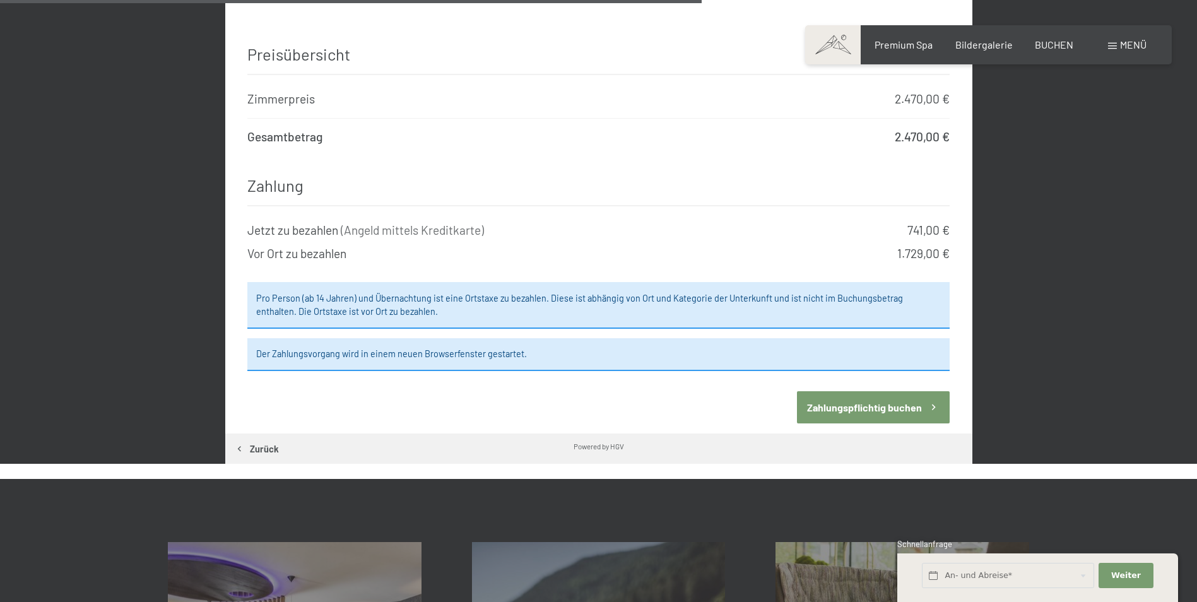
scroll to position [1058, 0]
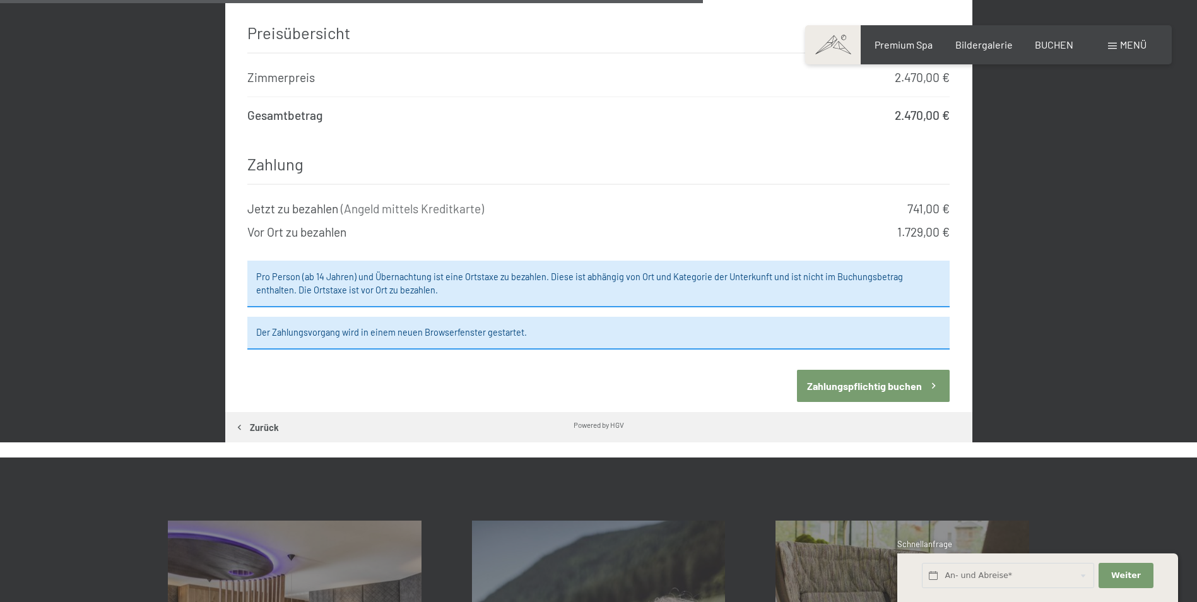
click at [860, 376] on button "Zahlungspflichtig buchen" at bounding box center [873, 386] width 153 height 32
